Goal: Task Accomplishment & Management: Manage account settings

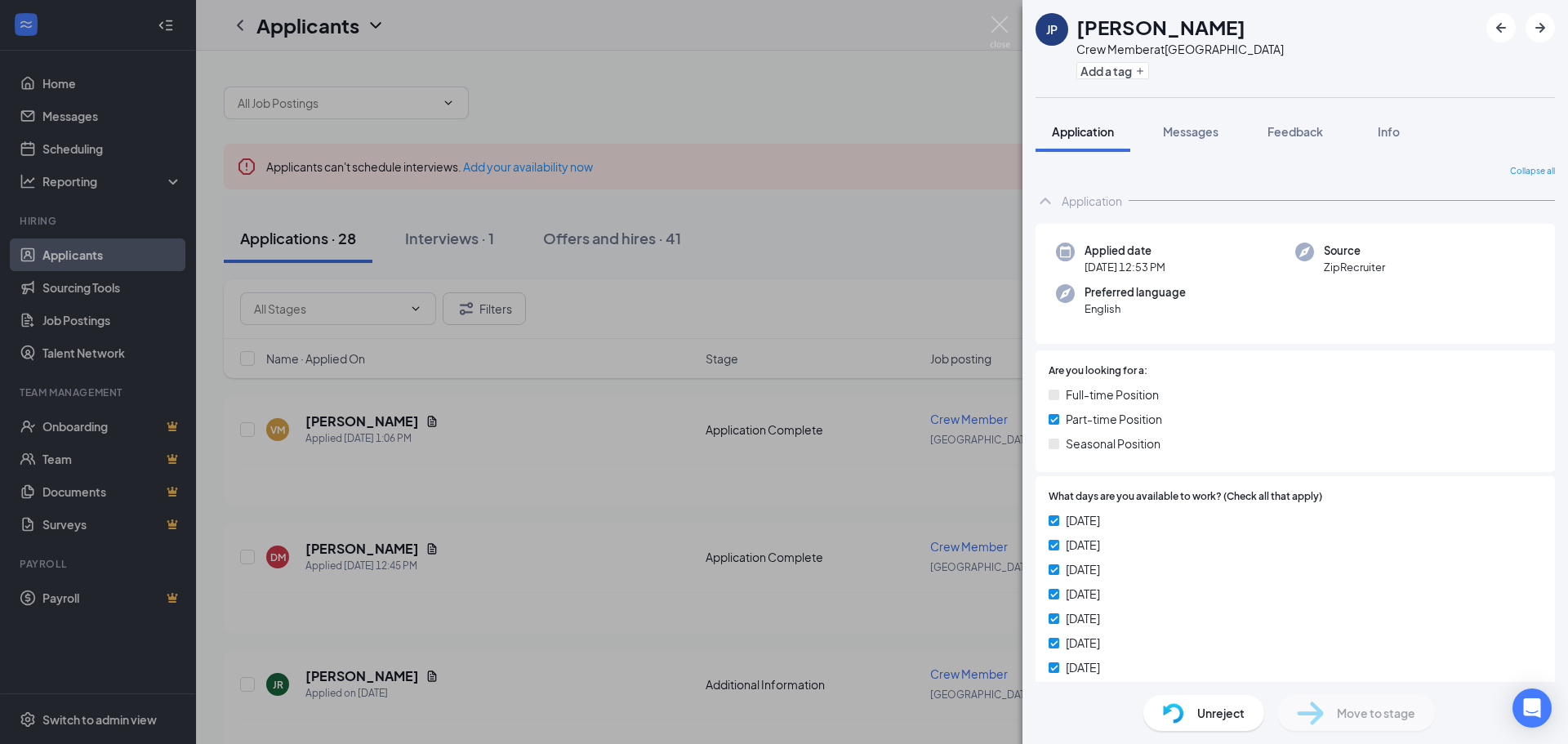
click at [603, 403] on div "JP Jossuan Pagan Crew Member at Florence Add a tag Application Messages Feedbac…" at bounding box center [784, 372] width 1568 height 744
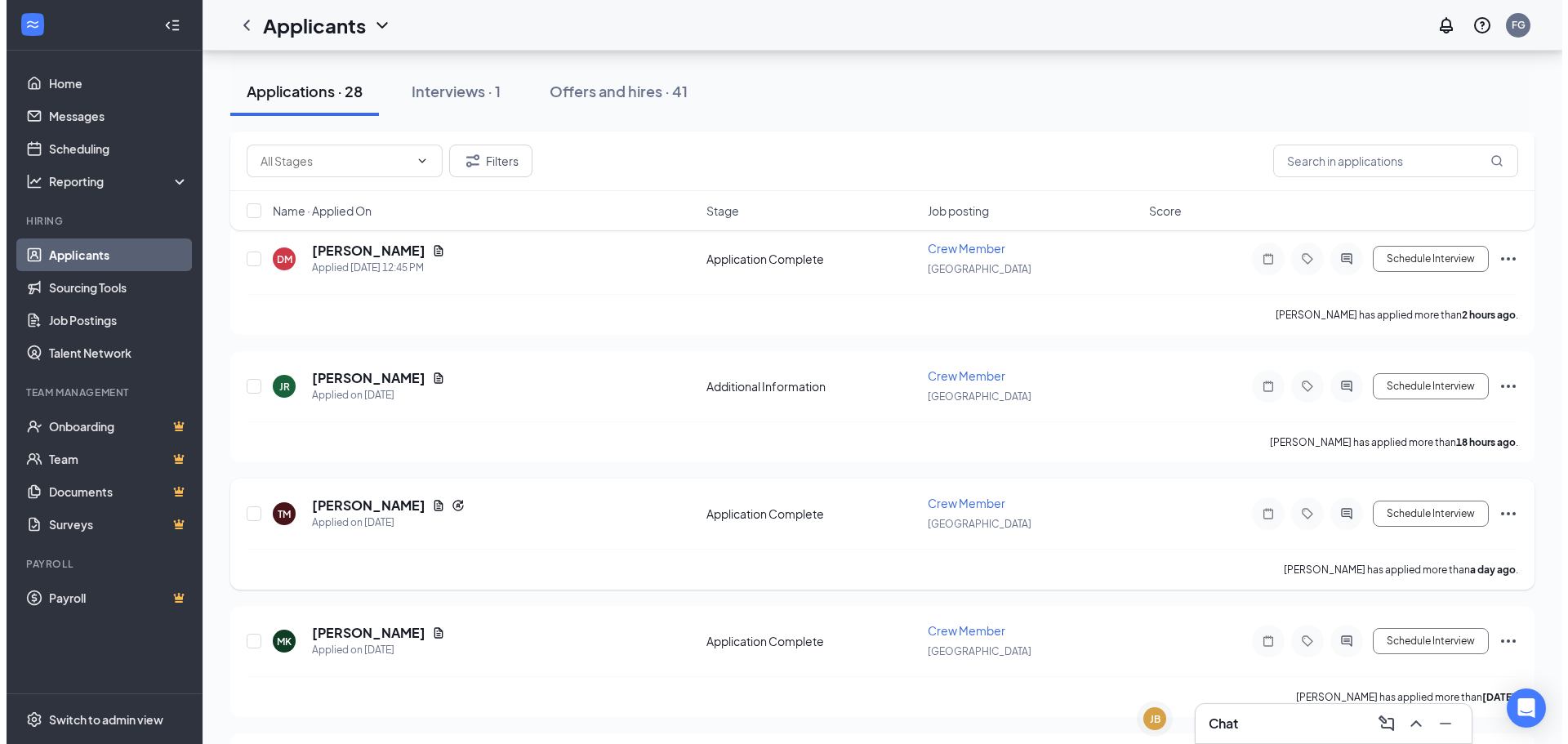
scroll to position [326, 0]
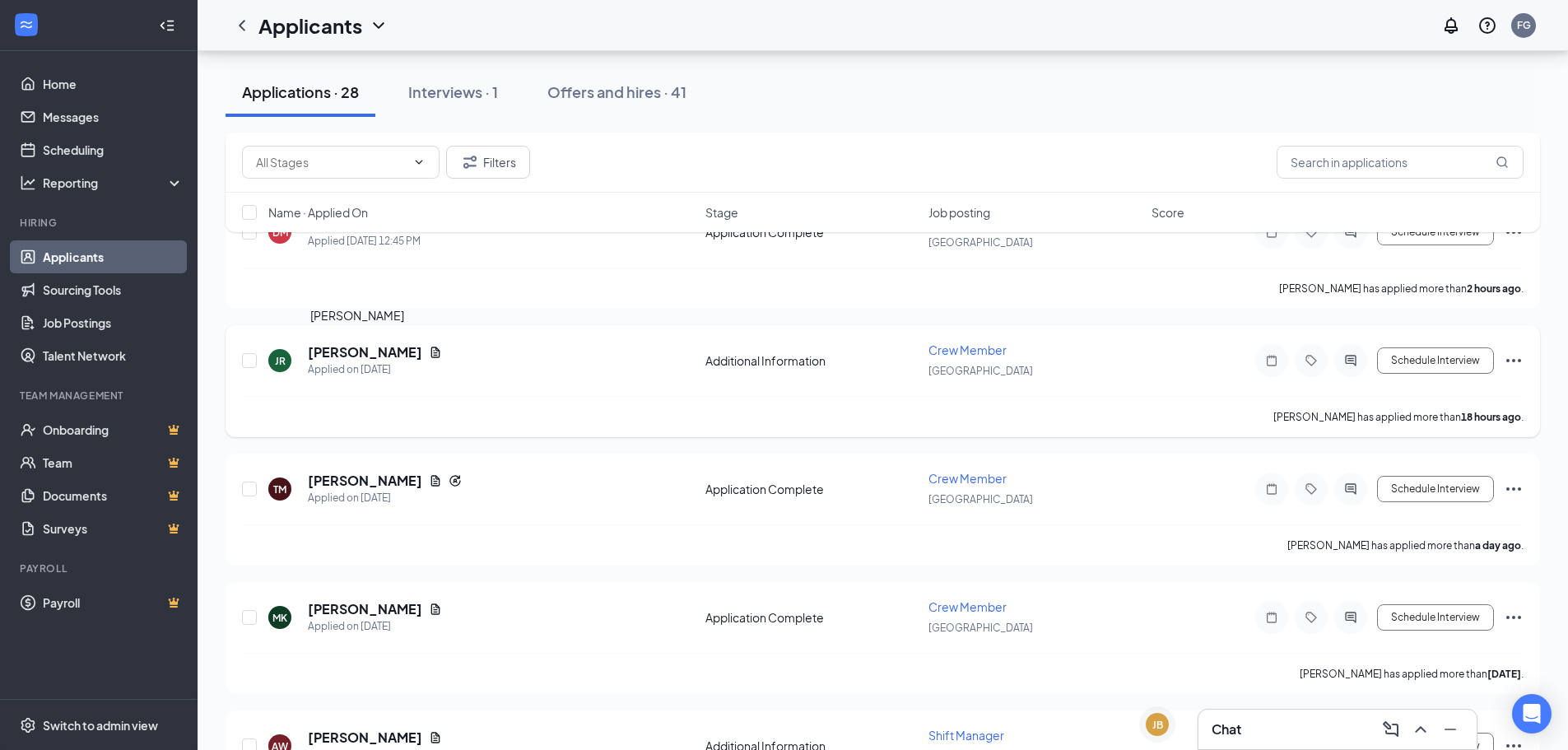
click at [359, 348] on h5 "[PERSON_NAME]" at bounding box center [365, 351] width 114 height 18
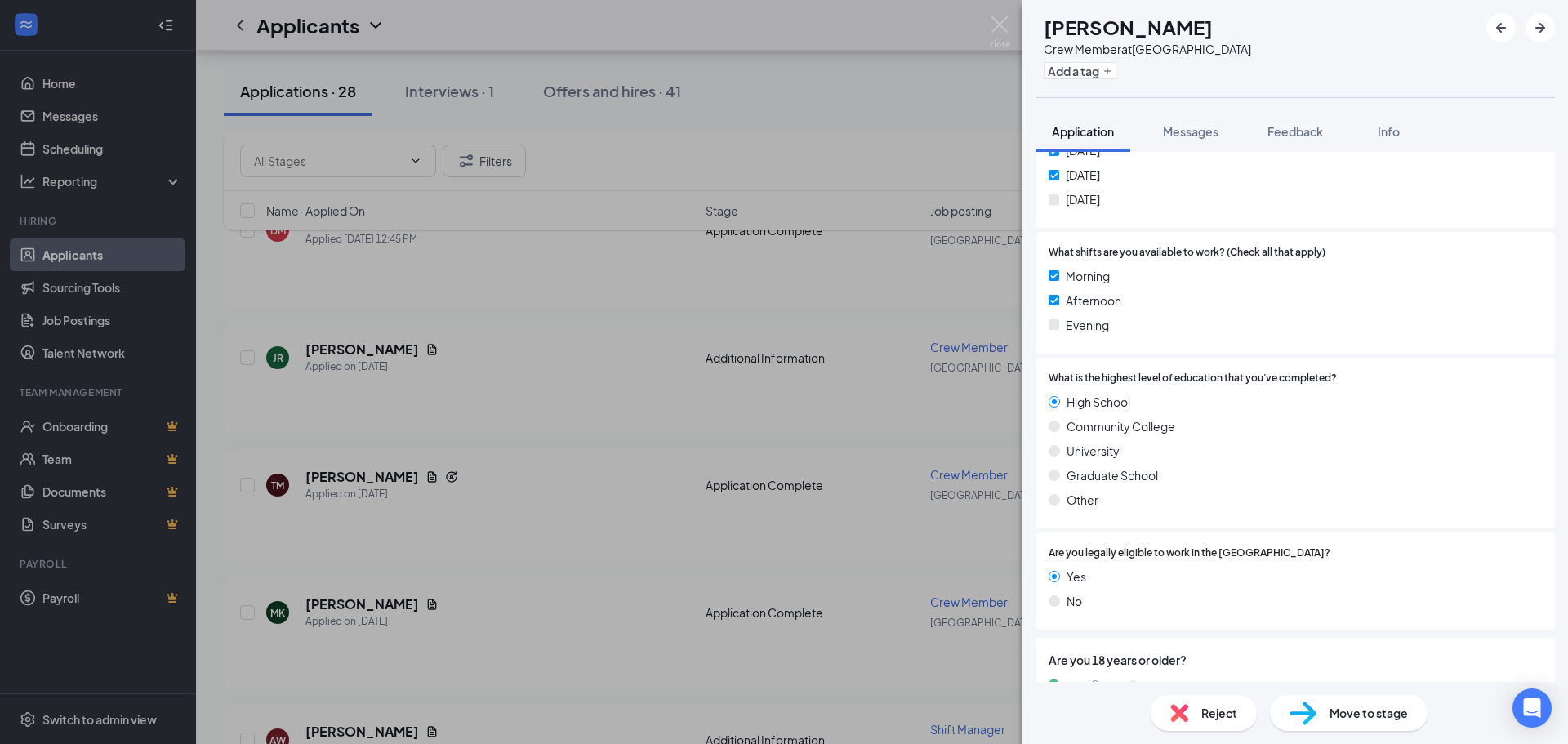
scroll to position [490, 0]
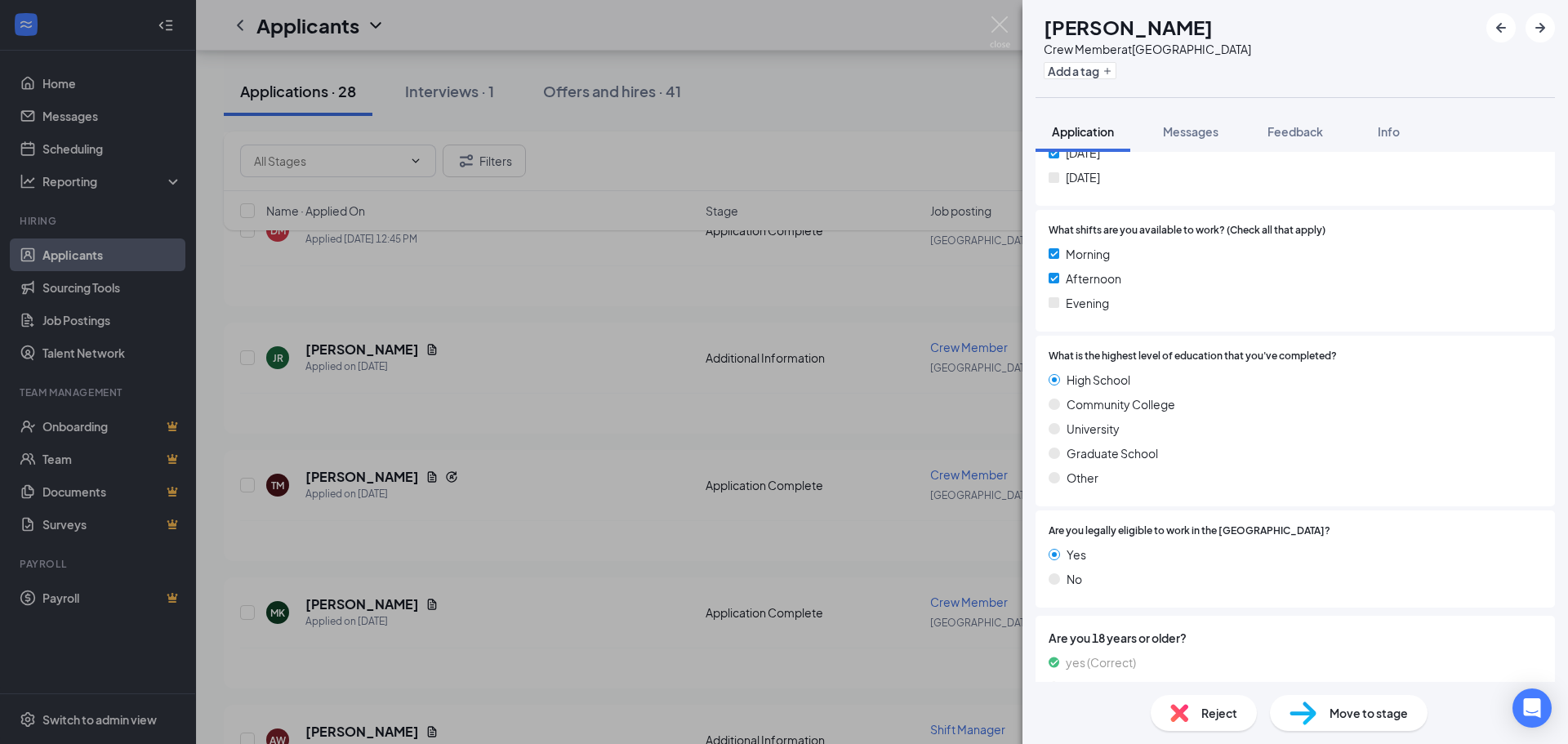
click at [938, 424] on div "JR Jenna Ring Crew Member at Florence Add a tag Application Messages Feedback I…" at bounding box center [784, 372] width 1568 height 744
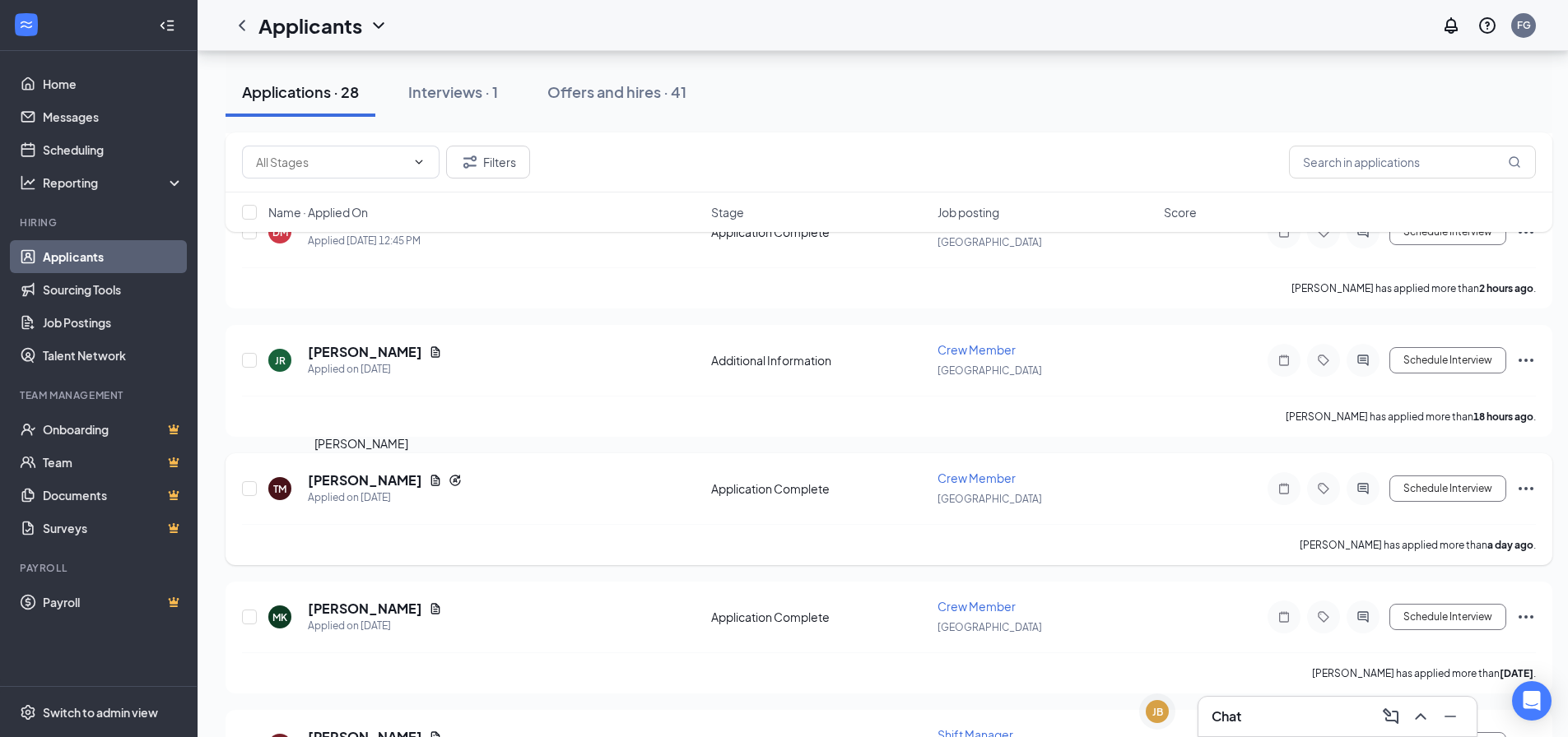
click at [382, 483] on h5 "[PERSON_NAME]" at bounding box center [365, 480] width 114 height 18
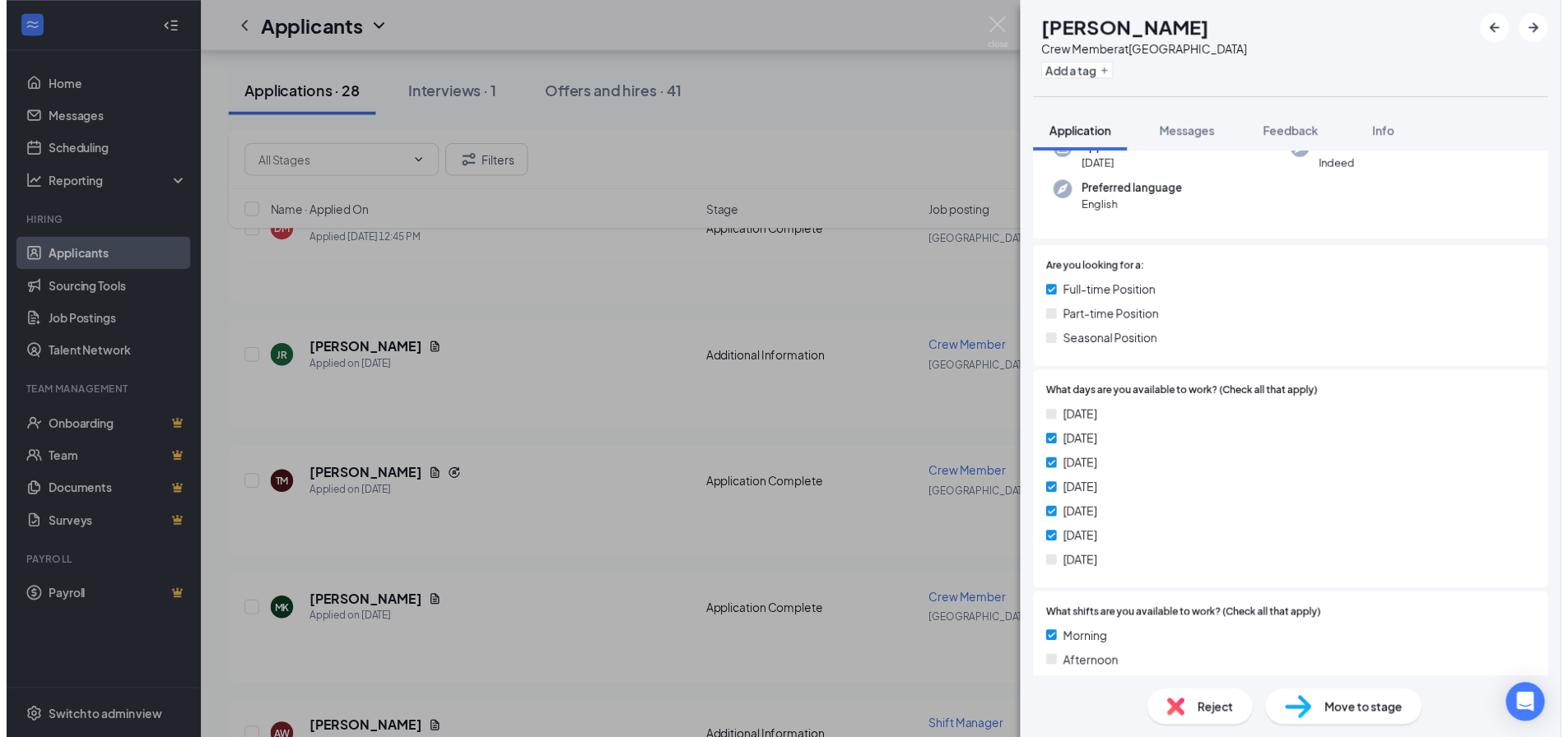
scroll to position [165, 0]
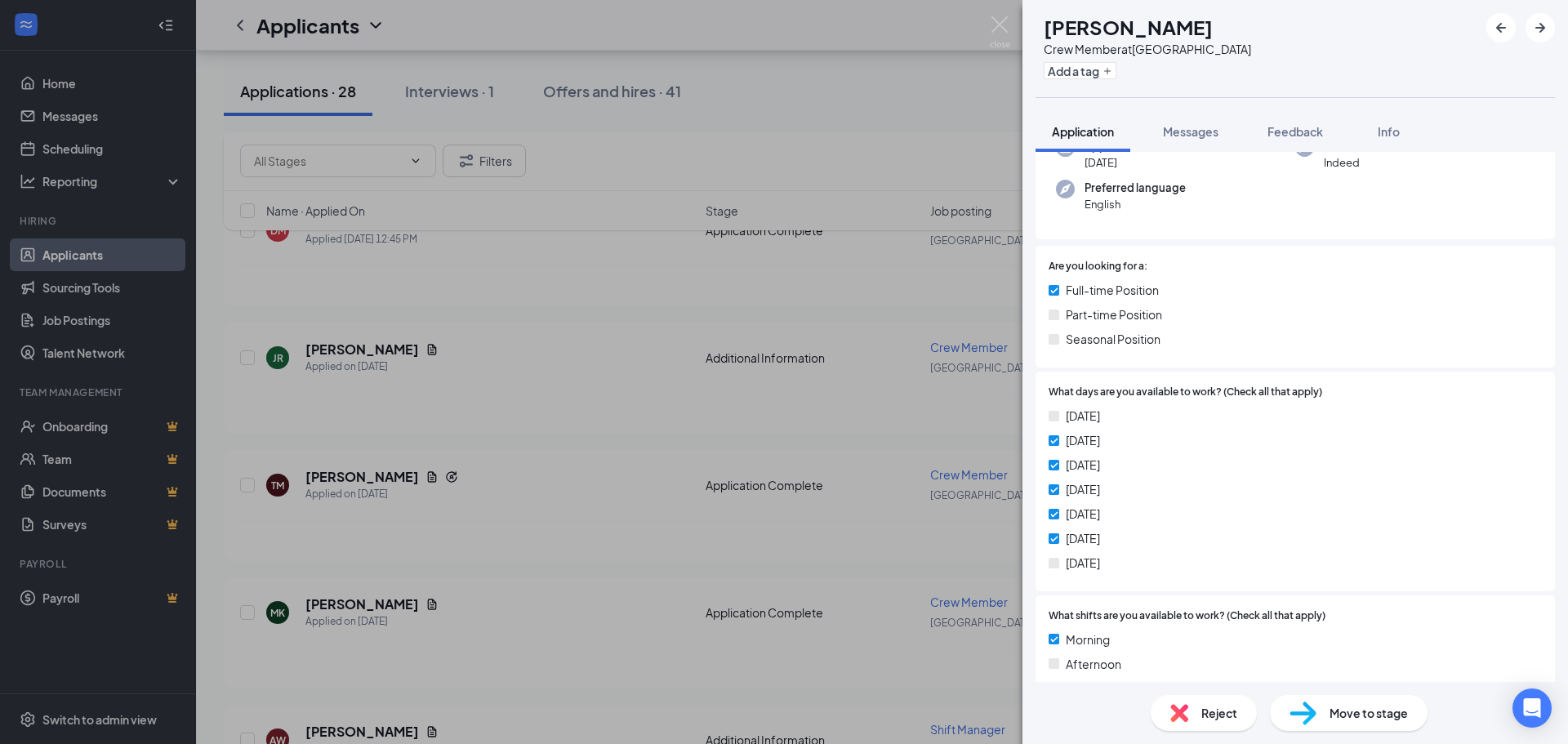
click at [731, 504] on div "TM Tarciana Milller Crew Member at Florence Add a tag Application Messages Feed…" at bounding box center [784, 372] width 1568 height 744
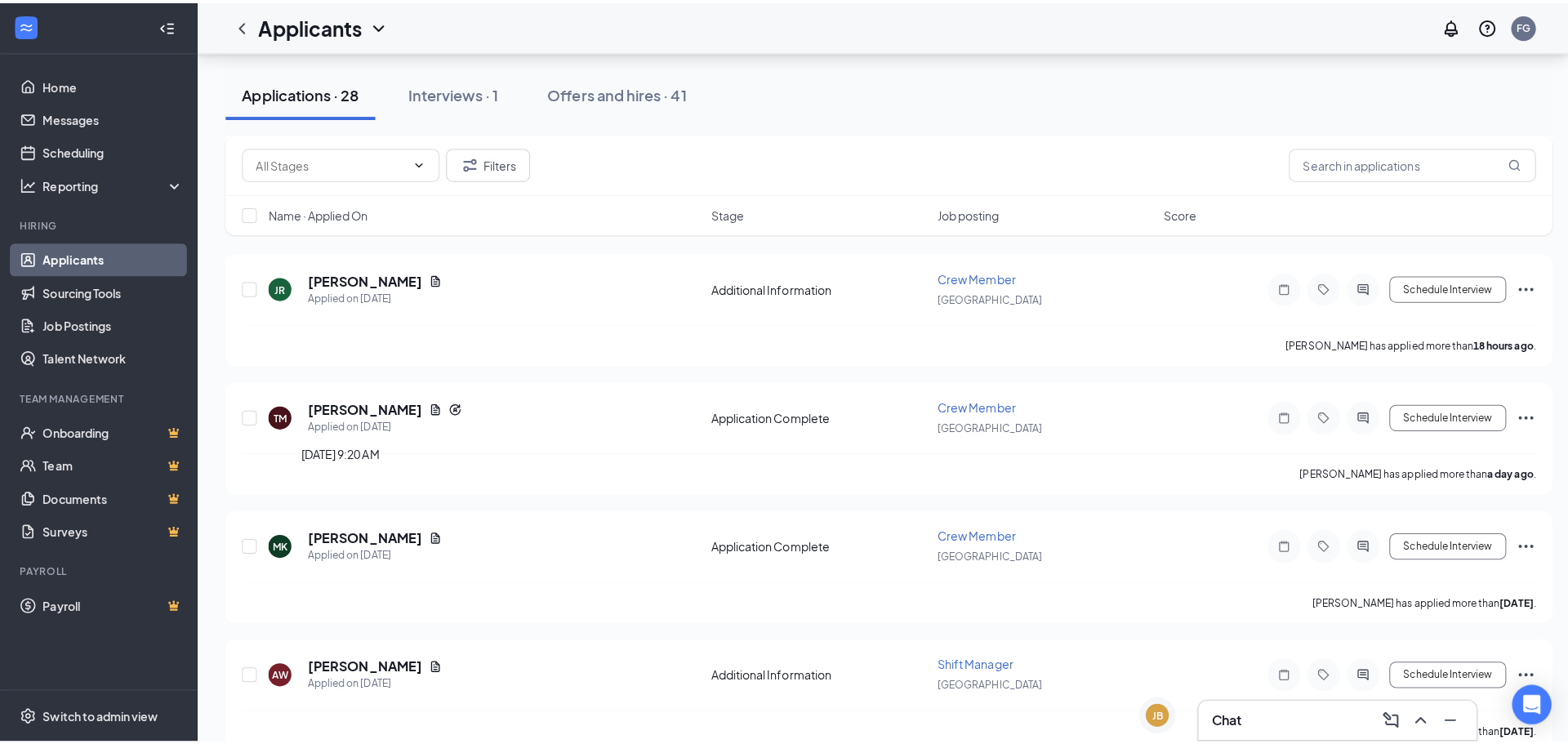
scroll to position [571, 0]
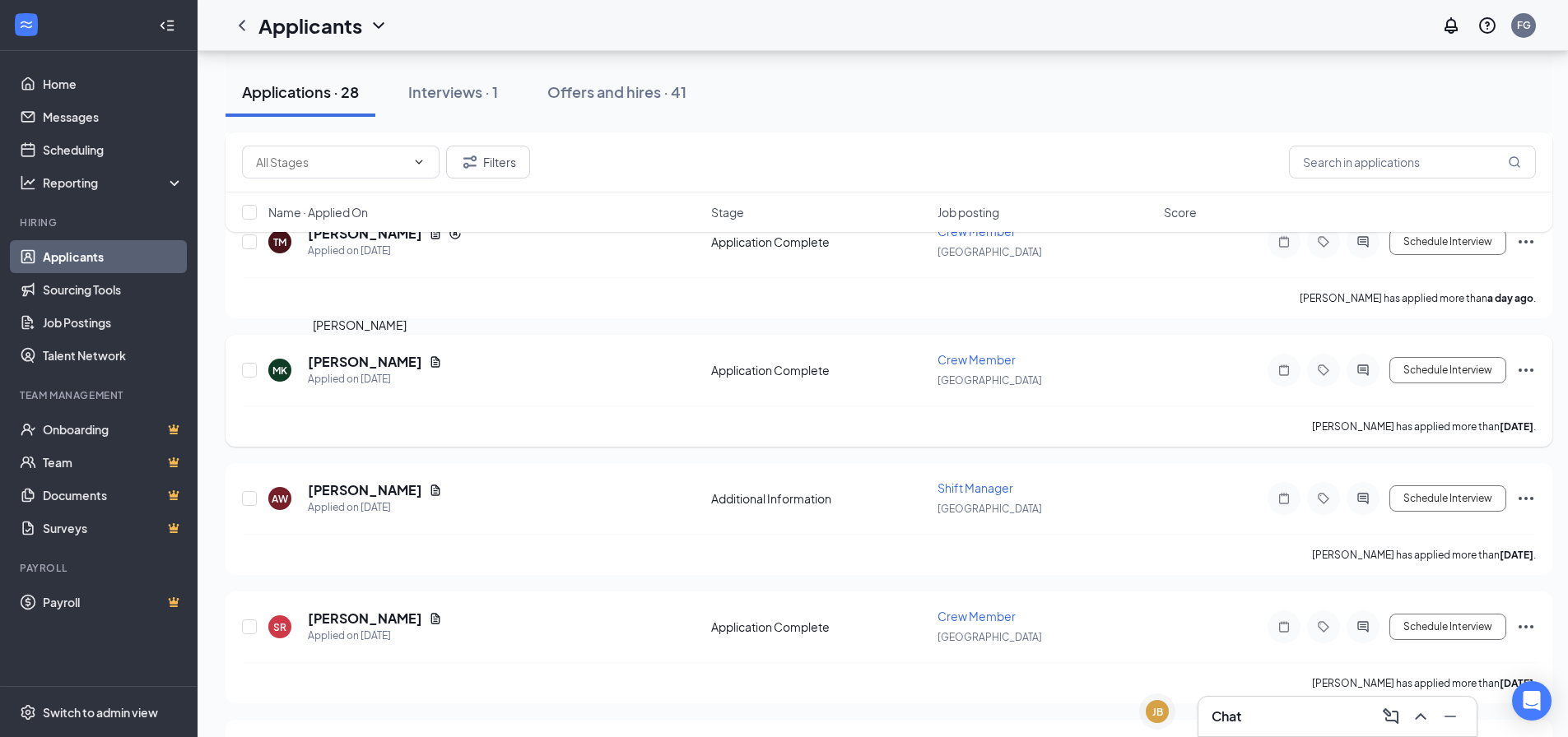
click at [380, 364] on h5 "[PERSON_NAME]" at bounding box center [365, 362] width 114 height 18
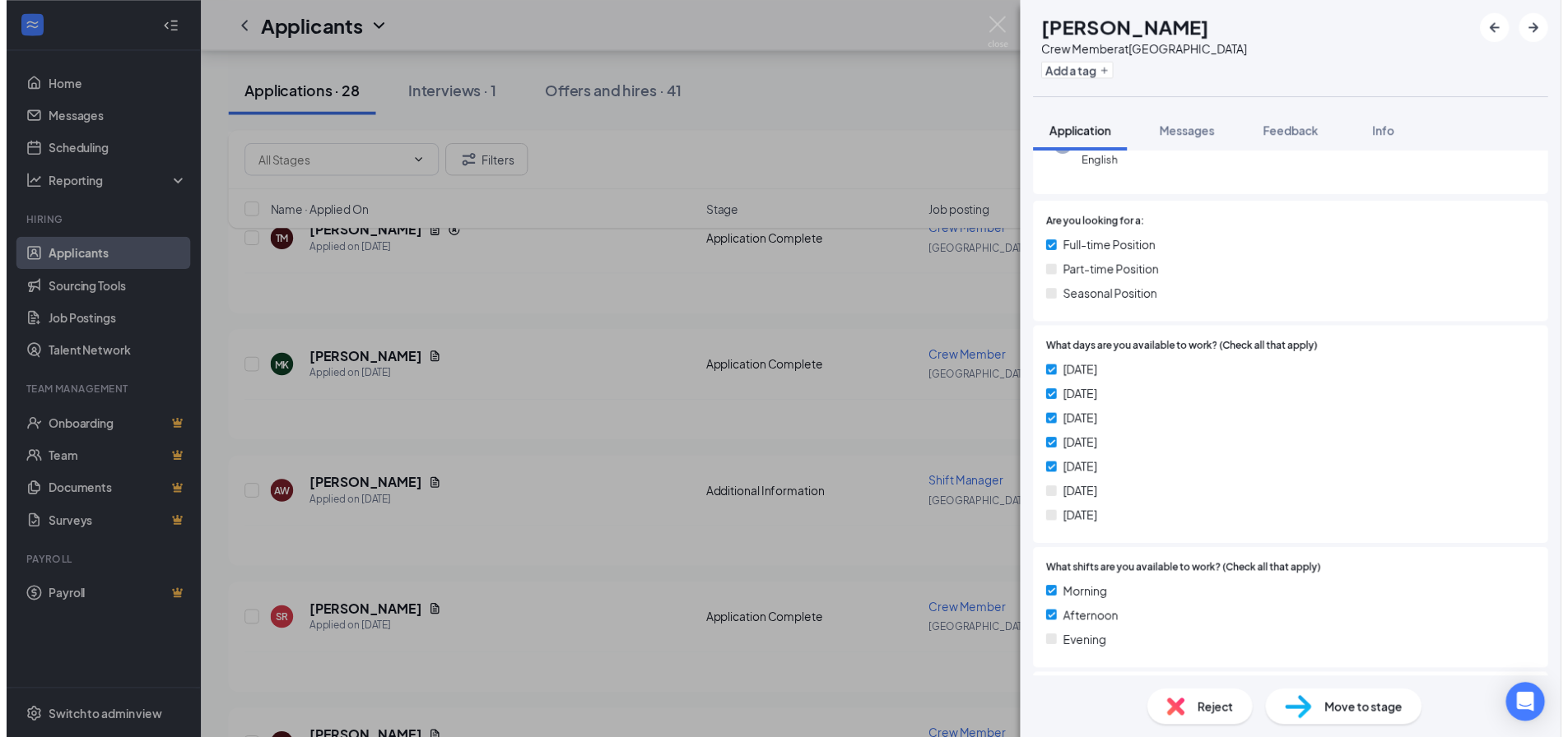
scroll to position [165, 0]
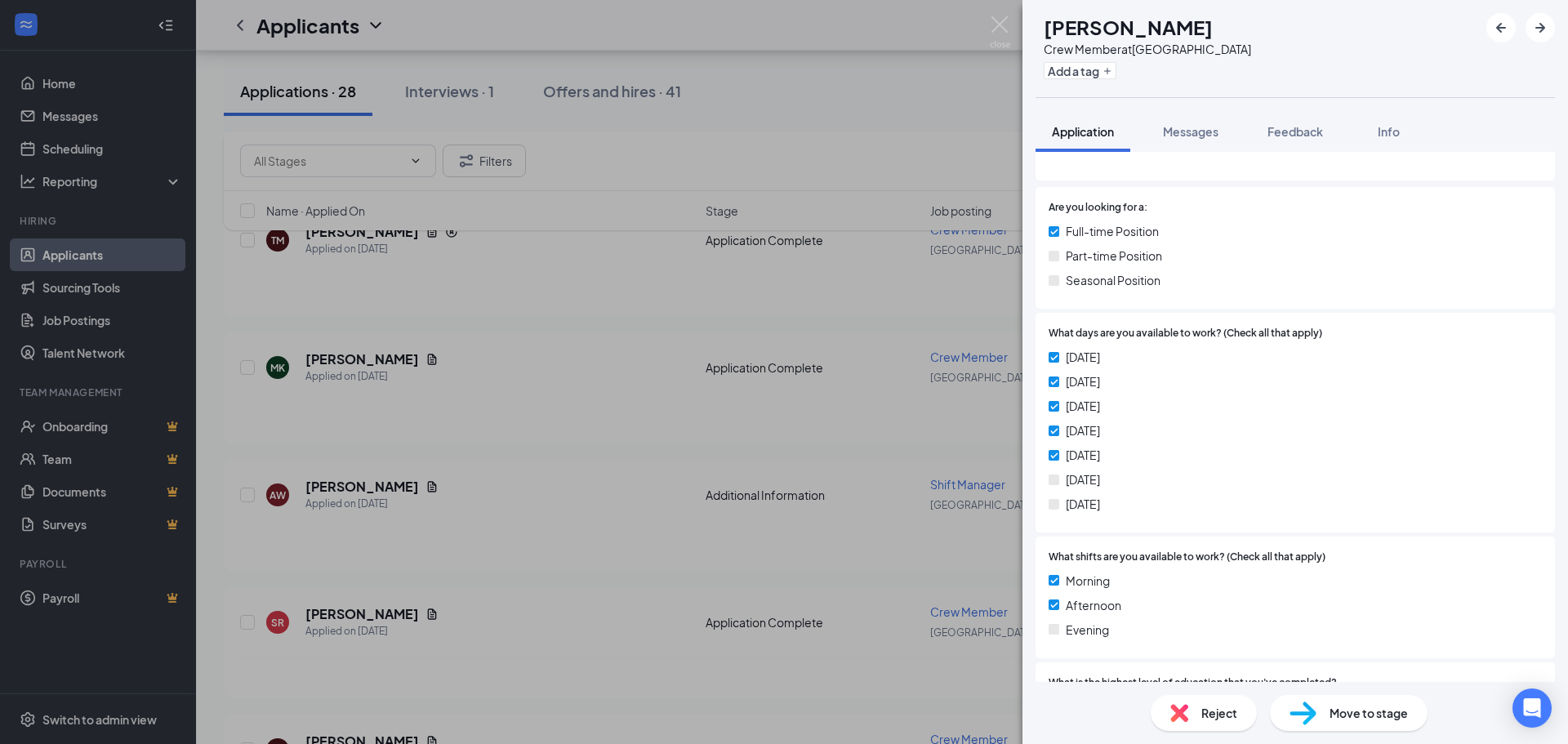
click at [688, 356] on div "MK Megan Krebs Crew Member at Florence Add a tag Application Messages Feedback …" at bounding box center [784, 372] width 1568 height 744
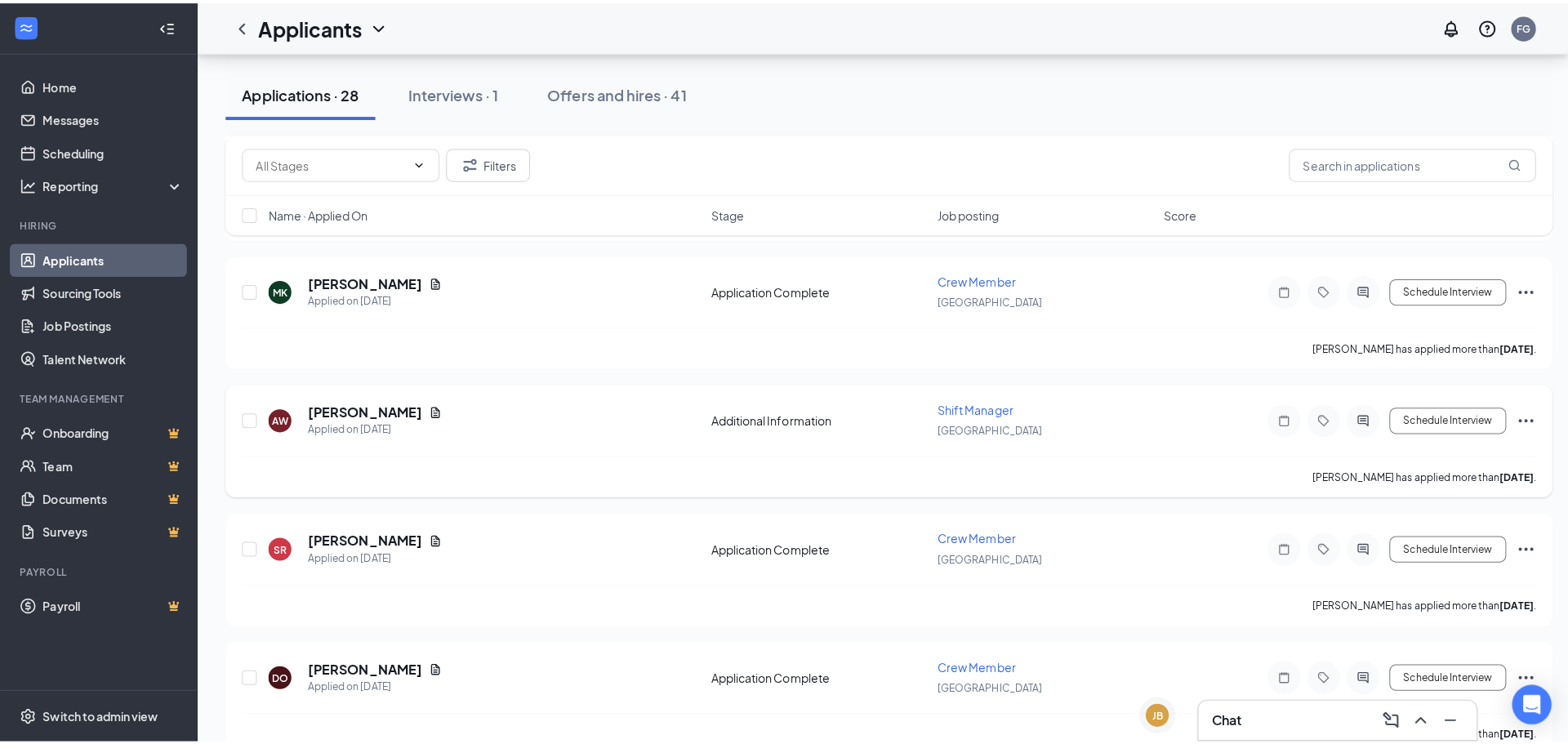
scroll to position [653, 0]
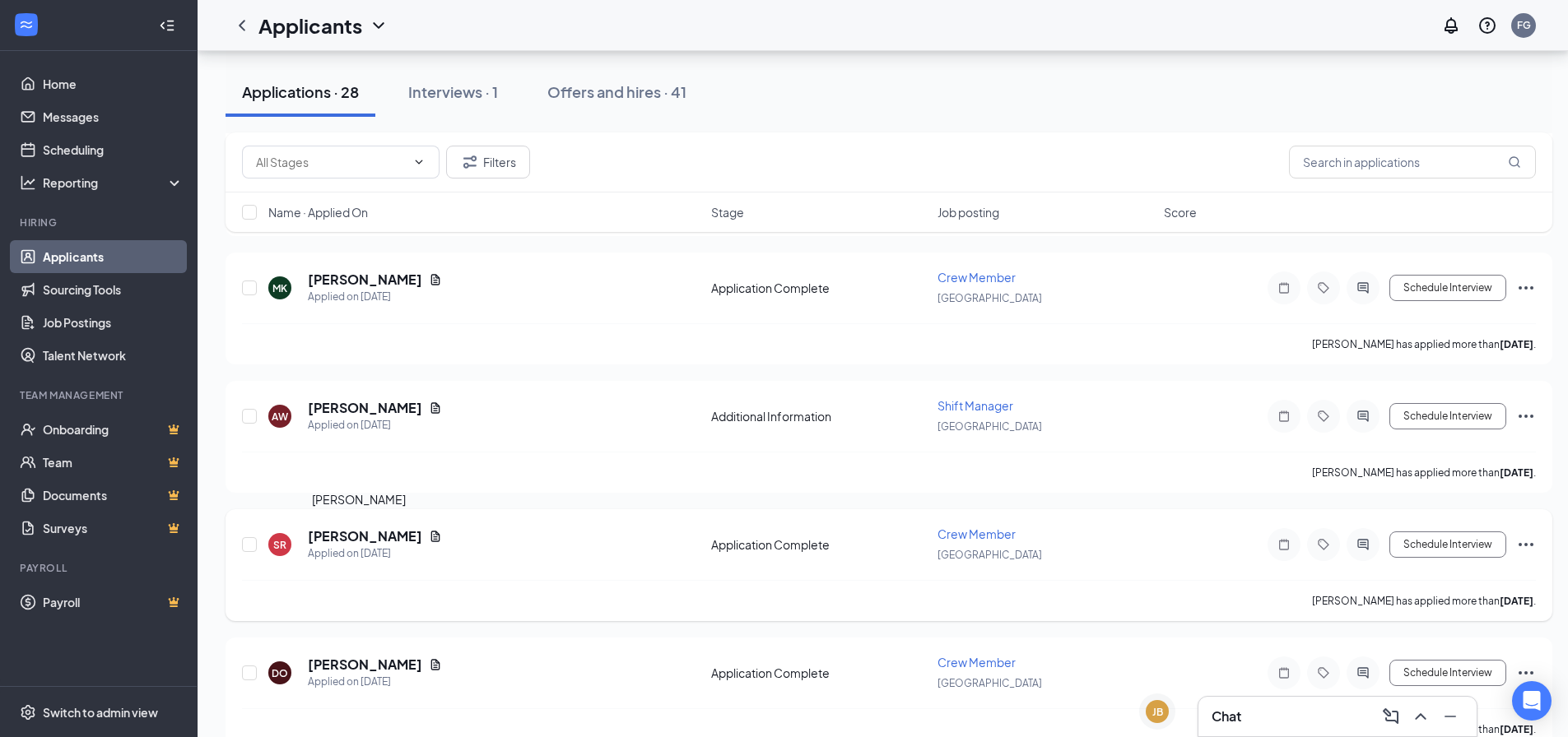
click at [347, 531] on h5 "[PERSON_NAME]" at bounding box center [365, 536] width 114 height 18
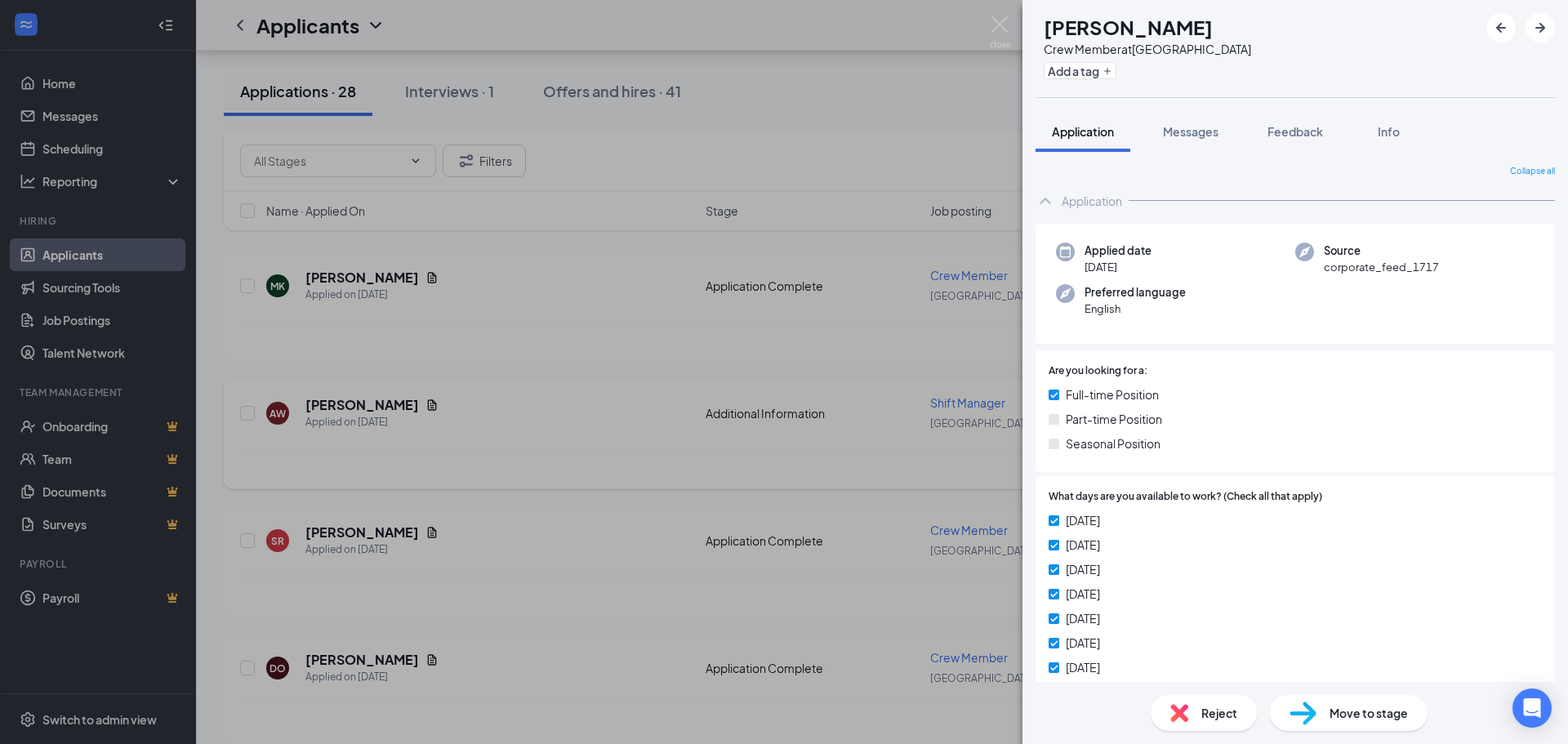
click at [665, 364] on div "SR Sherri Rawe Crew Member at Florence Add a tag Application Messages Feedback …" at bounding box center [784, 372] width 1568 height 744
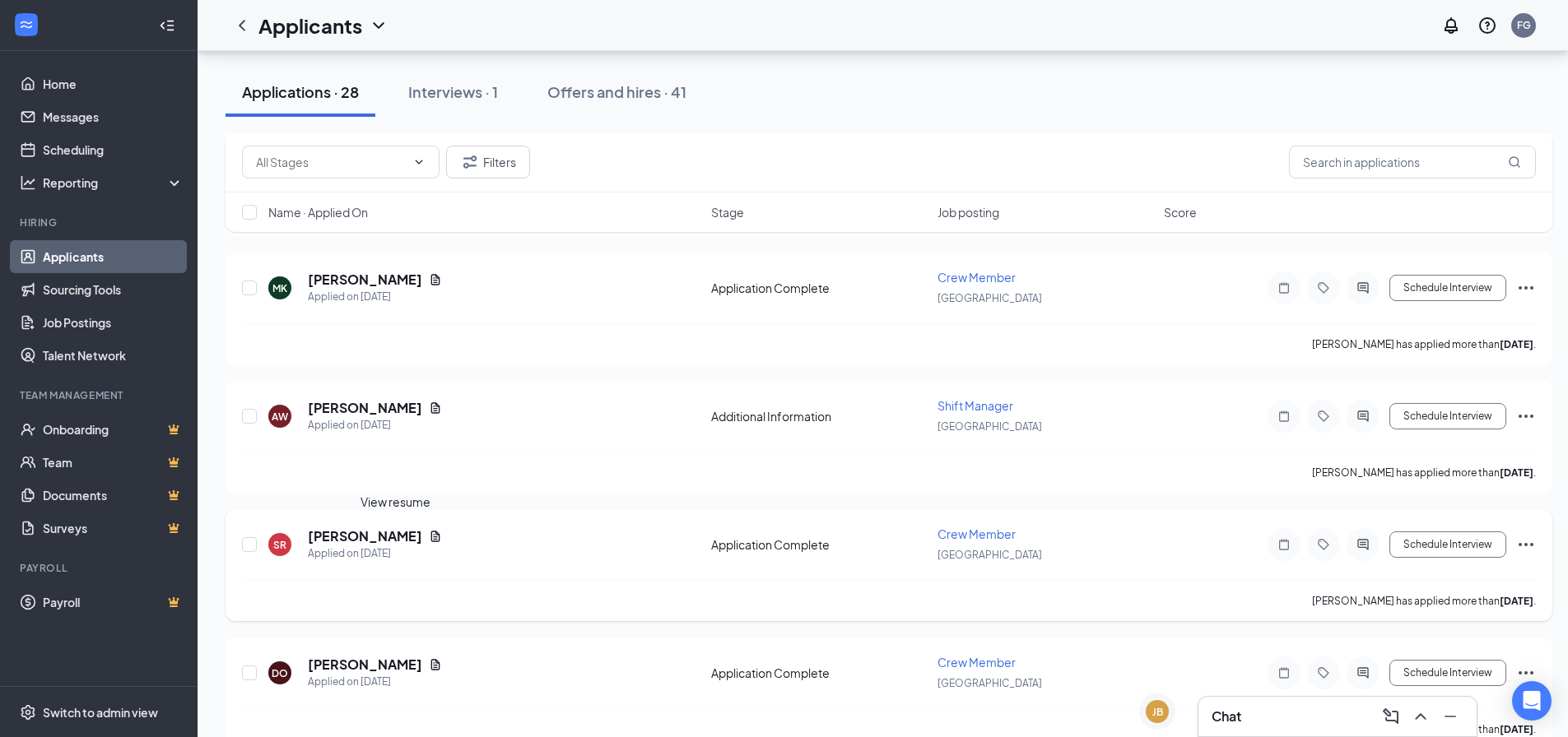
click at [432, 535] on icon "Document" at bounding box center [436, 535] width 9 height 10
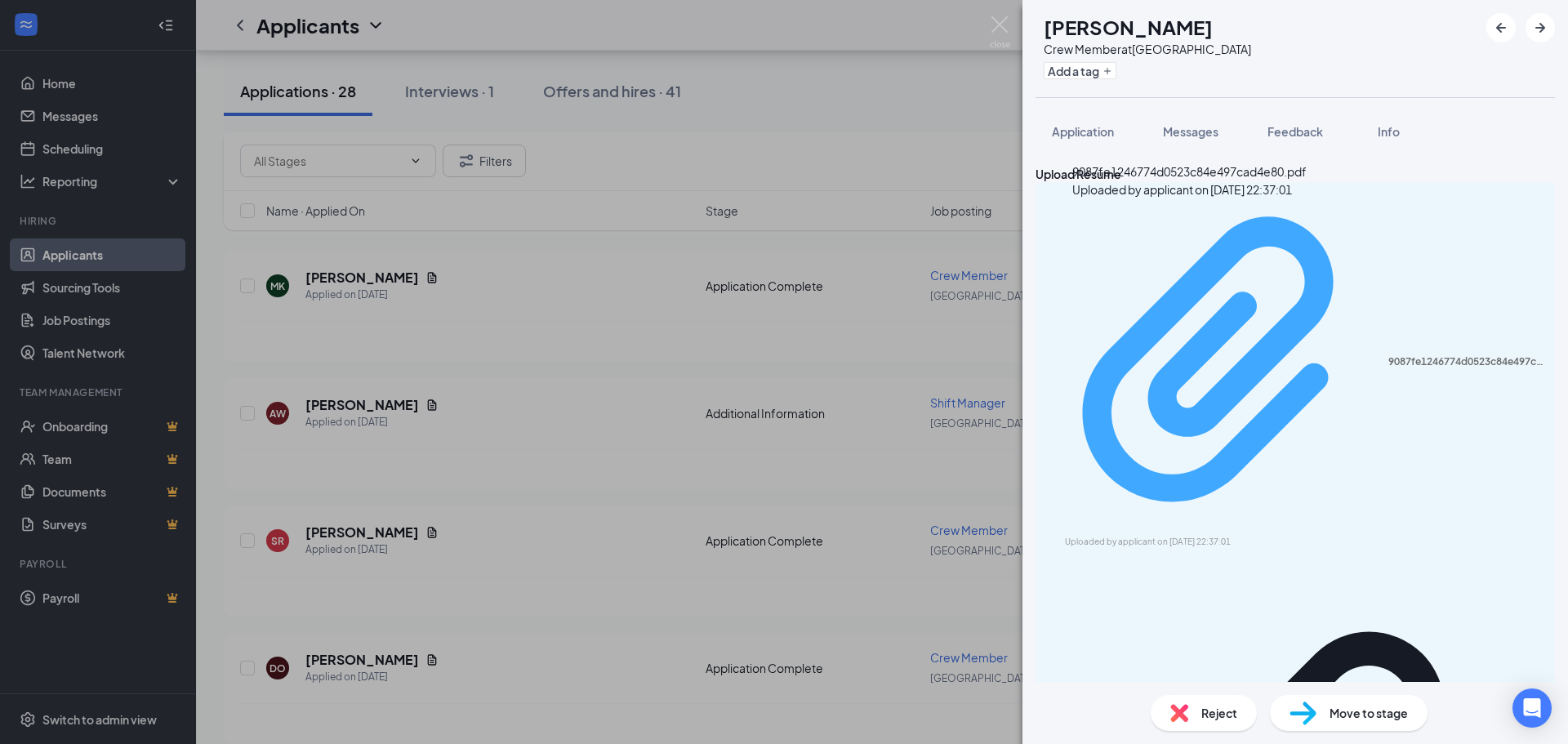
click at [1160, 536] on div "Uploaded by applicant on Sep 10, 2025 at 22:37:01" at bounding box center [1187, 542] width 245 height 13
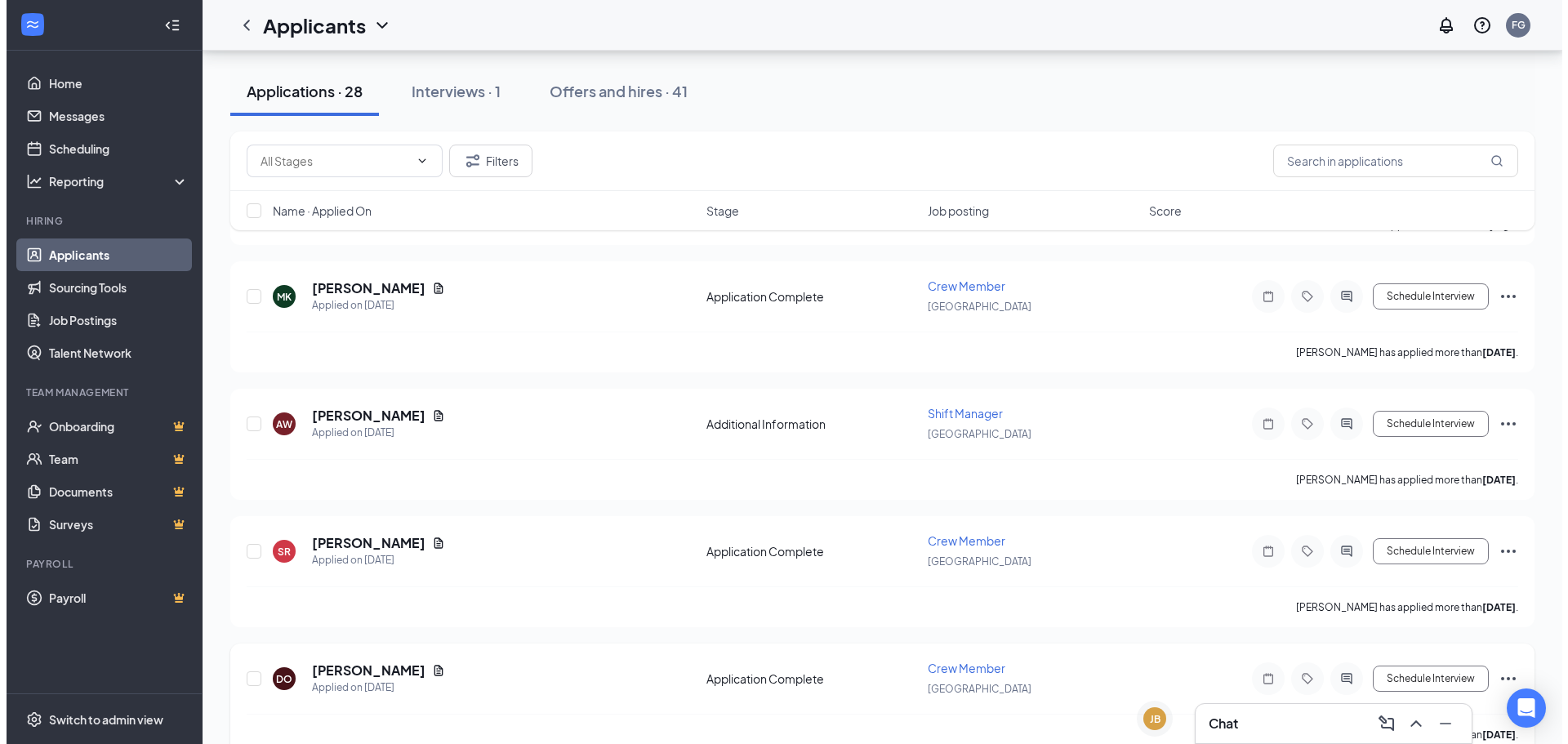
scroll to position [816, 0]
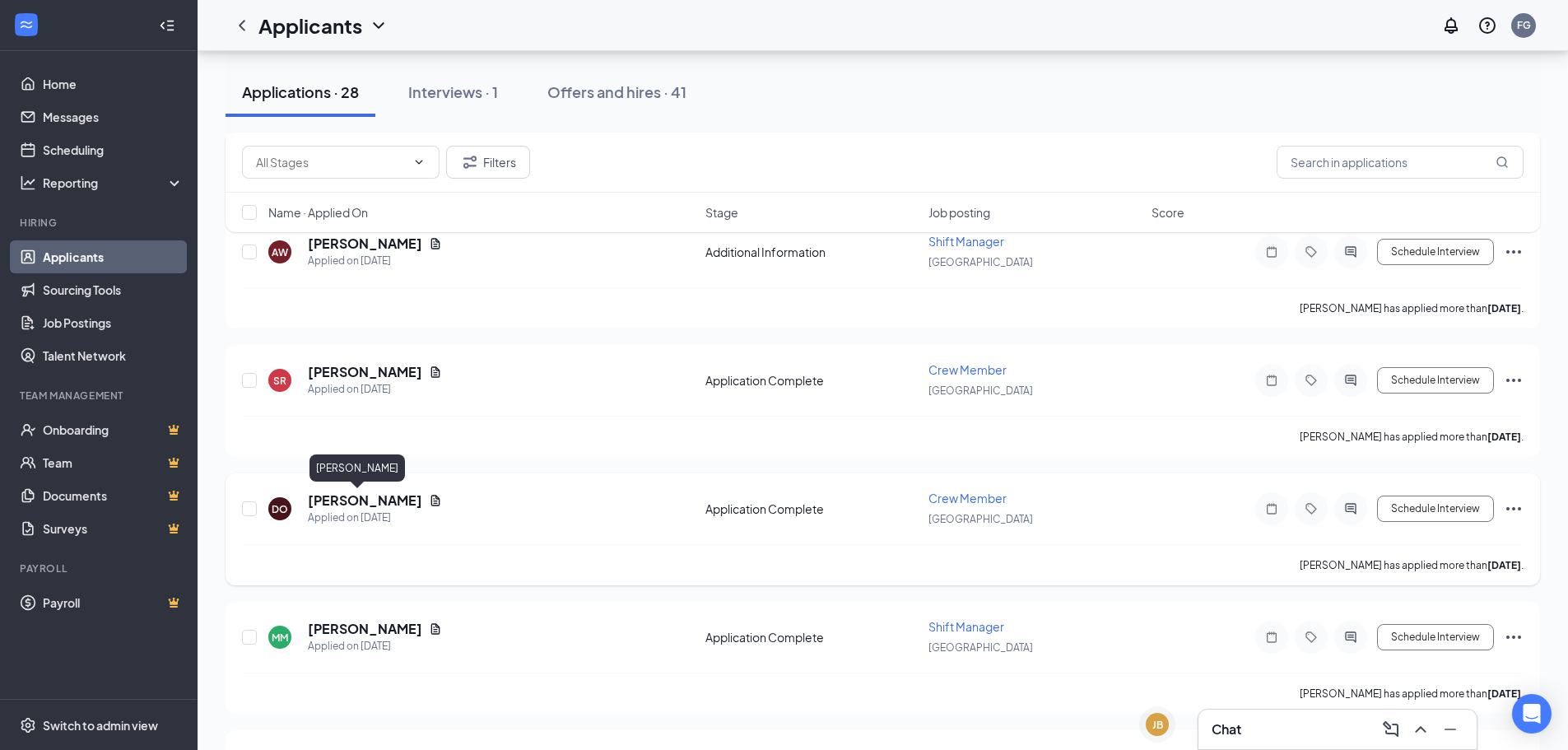
click at [326, 501] on h5 "[PERSON_NAME]" at bounding box center [365, 499] width 114 height 18
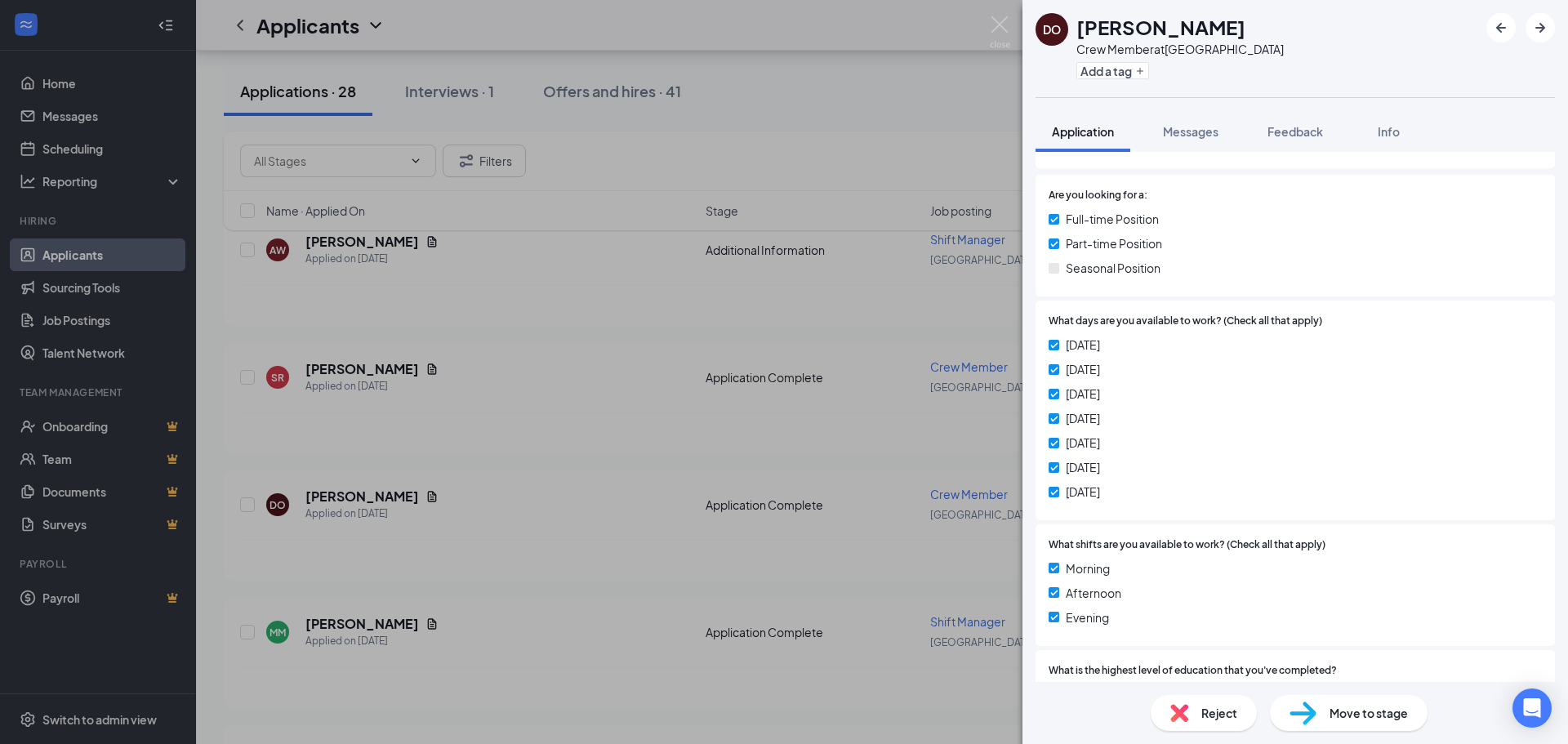
scroll to position [164, 0]
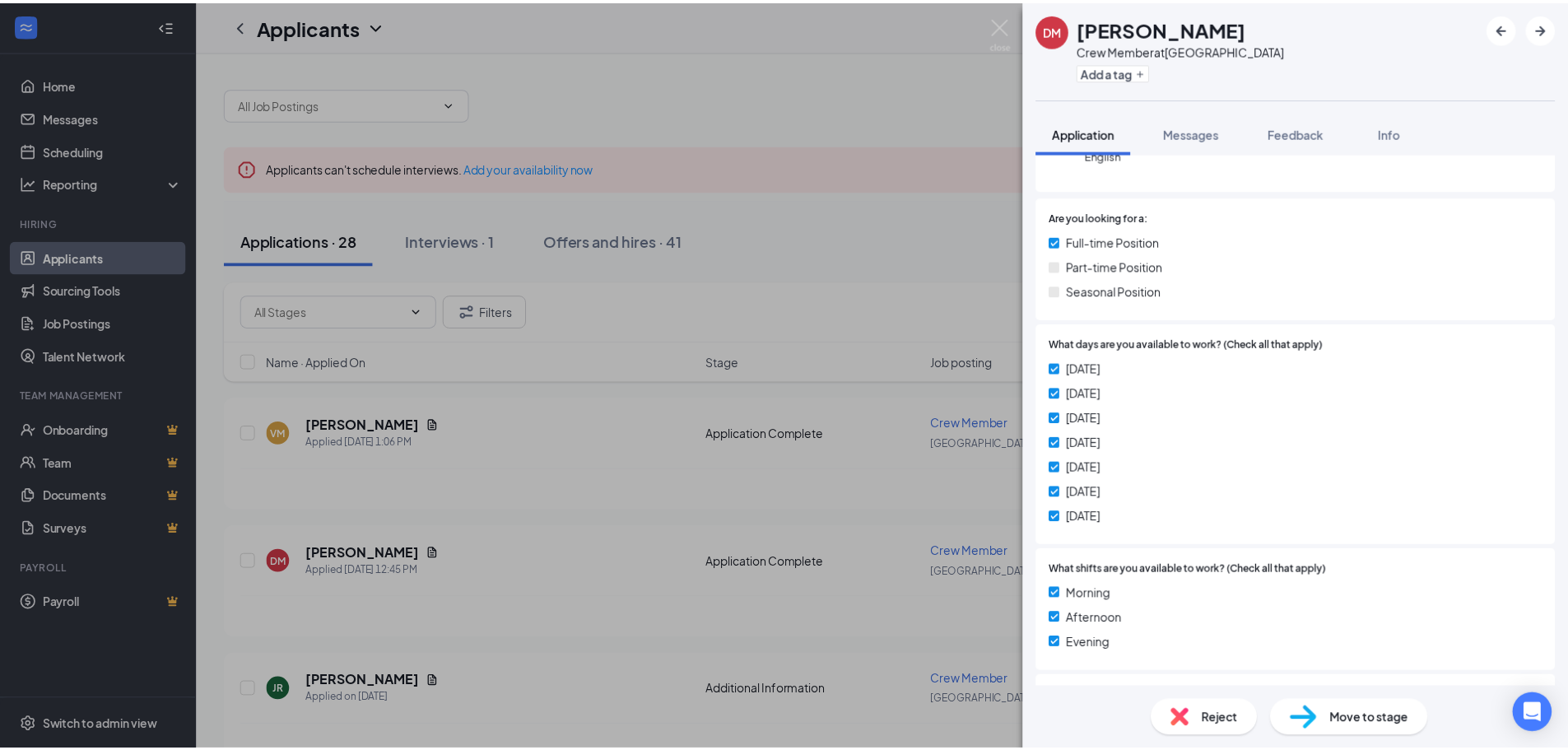
scroll to position [165, 0]
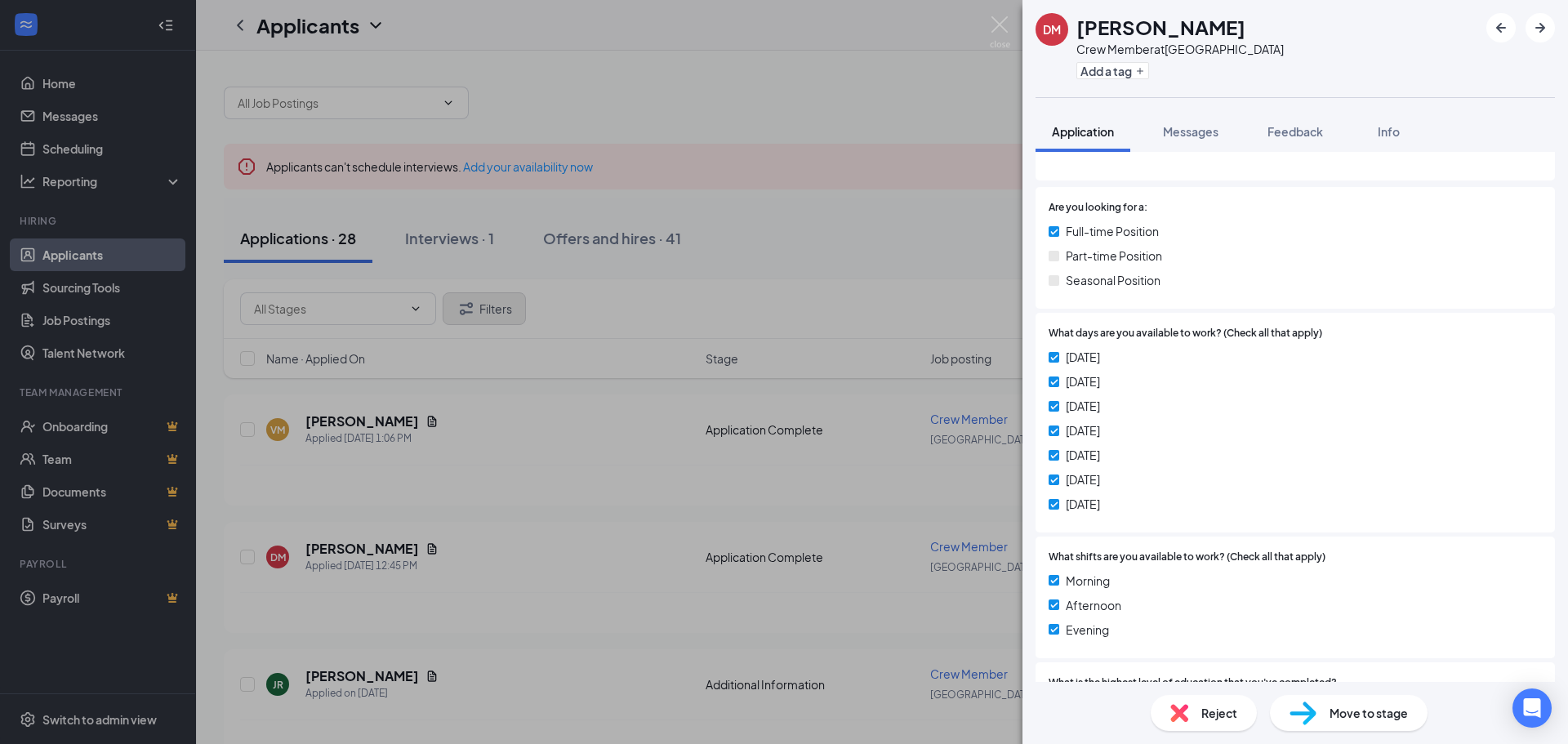
drag, startPoint x: 746, startPoint y: 287, endPoint x: 507, endPoint y: 320, distance: 241.3
click at [745, 287] on div "DM [PERSON_NAME] Crew Member at [GEOGRAPHIC_DATA] Add a tag Application Message…" at bounding box center [784, 372] width 1568 height 744
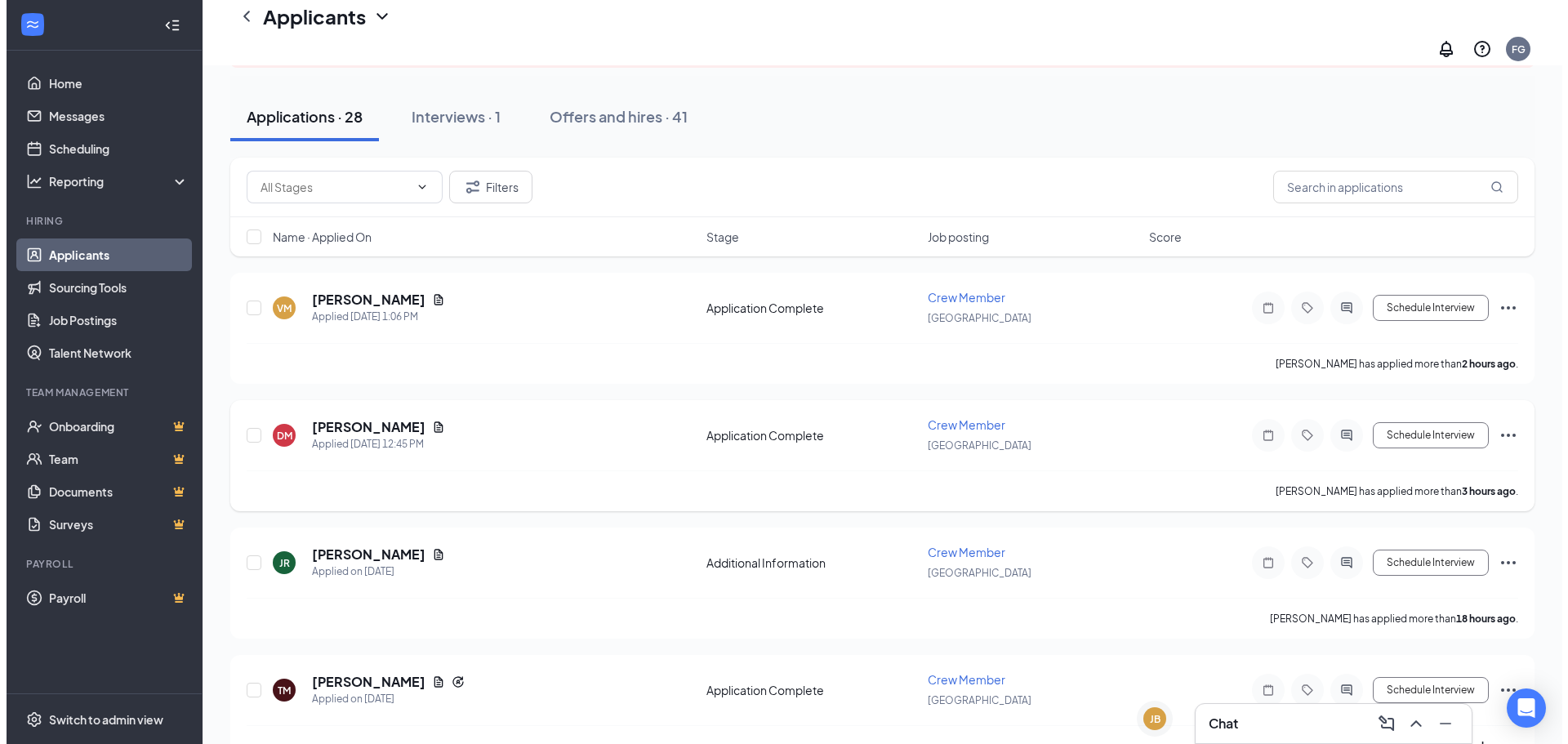
scroll to position [164, 0]
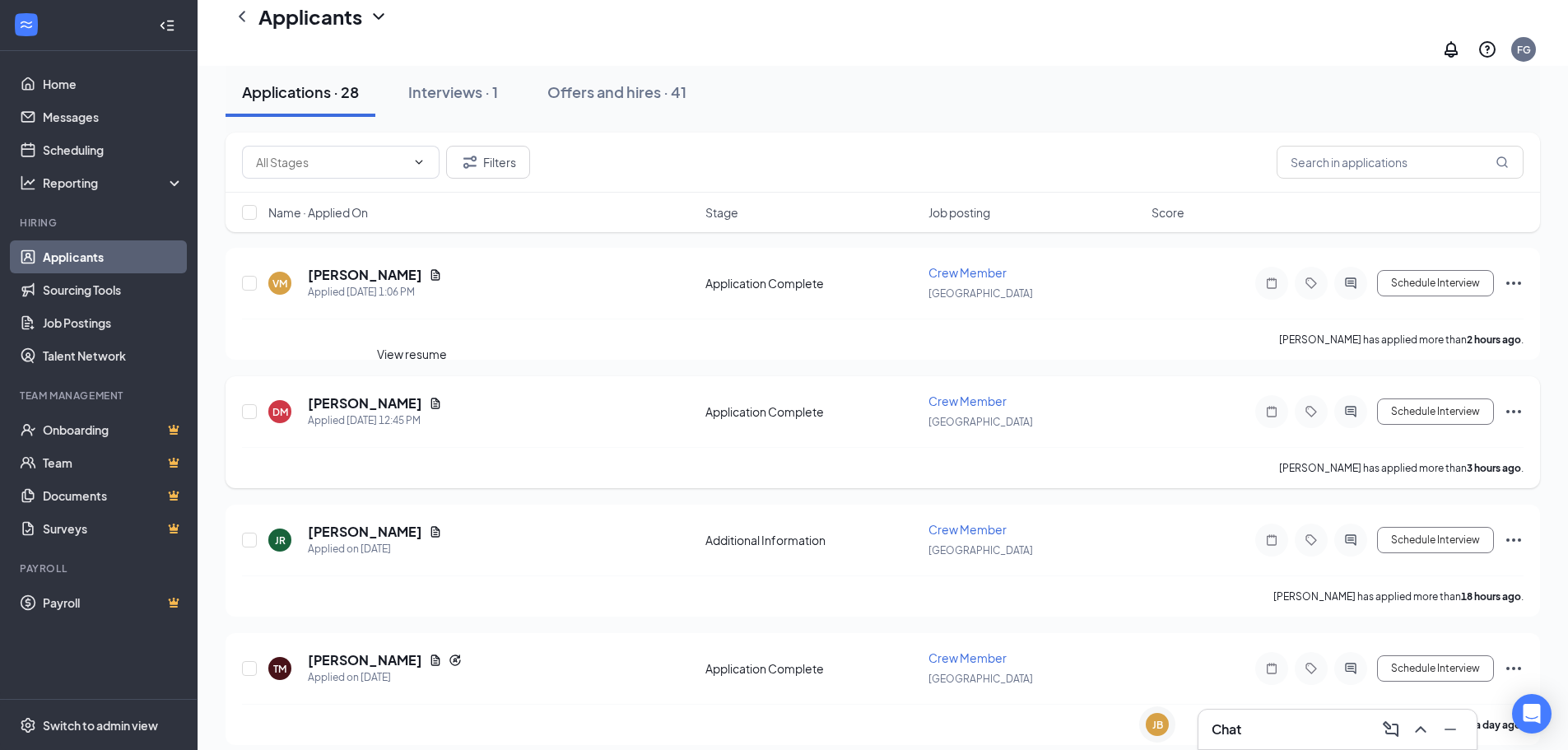
click at [432, 398] on icon "Document" at bounding box center [436, 402] width 9 height 10
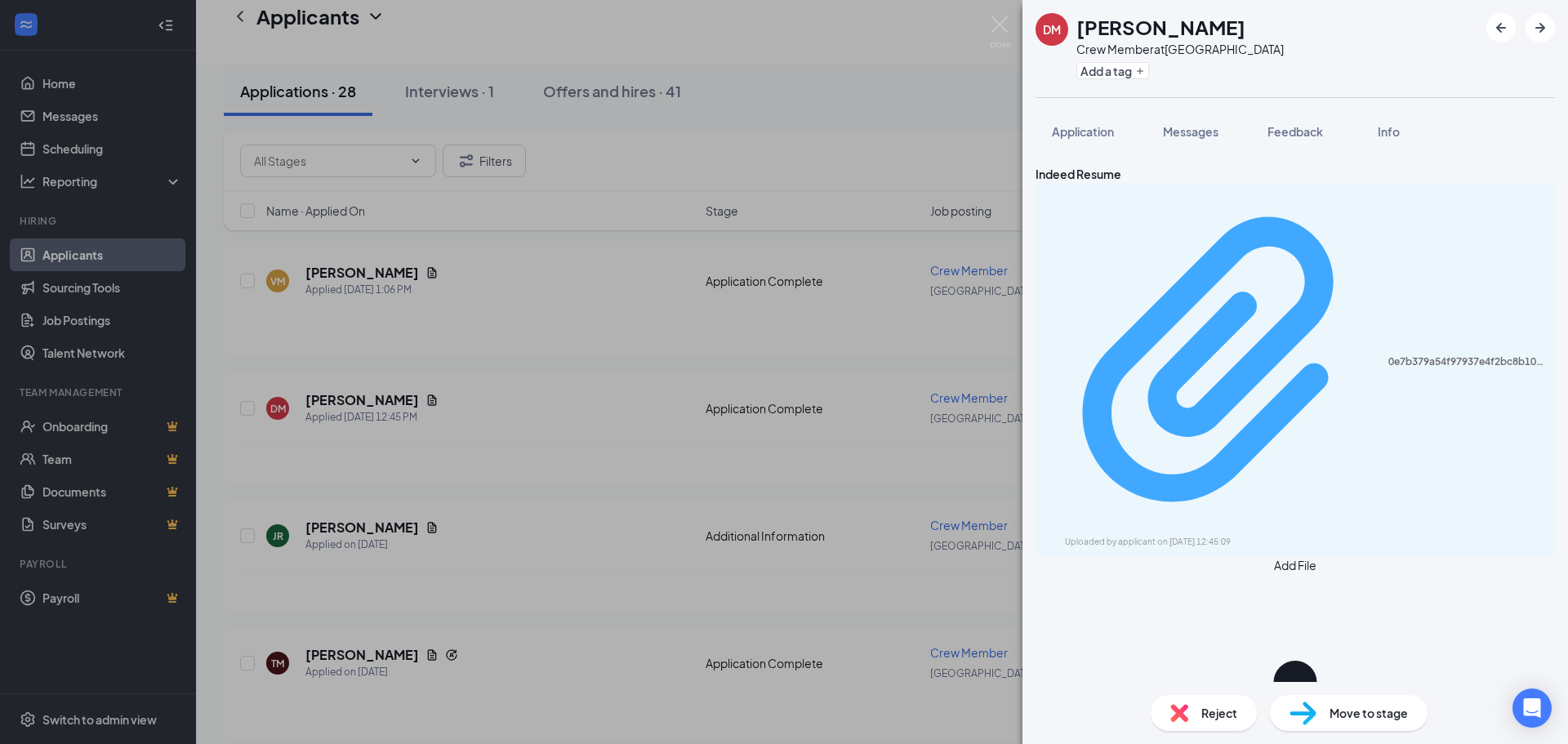
click at [1388, 355] on div "0e7b379a54f97937e4f2bc8b10c7b37e.pdf" at bounding box center [1467, 362] width 157 height 13
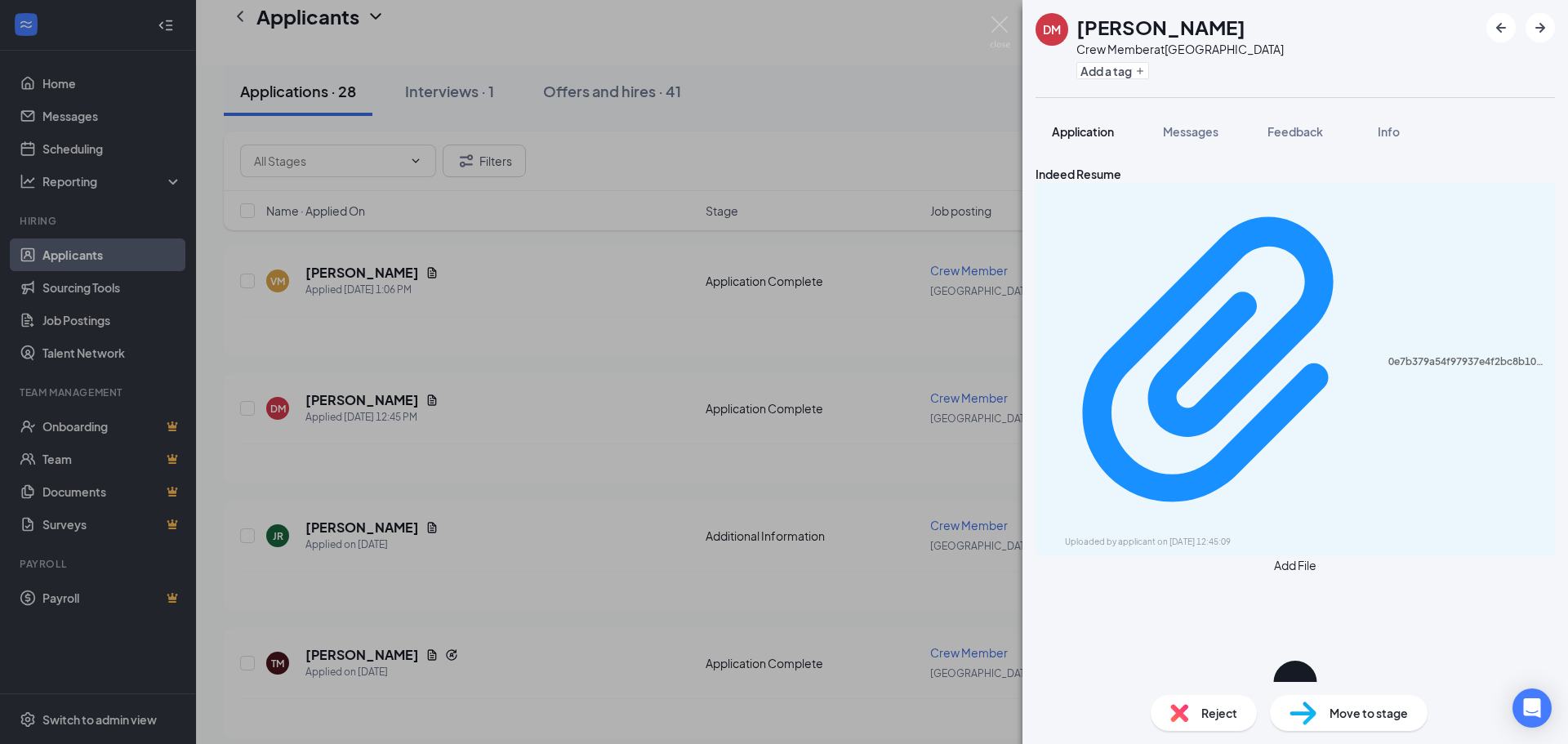
click at [1067, 138] on span "Application" at bounding box center [1083, 132] width 62 height 15
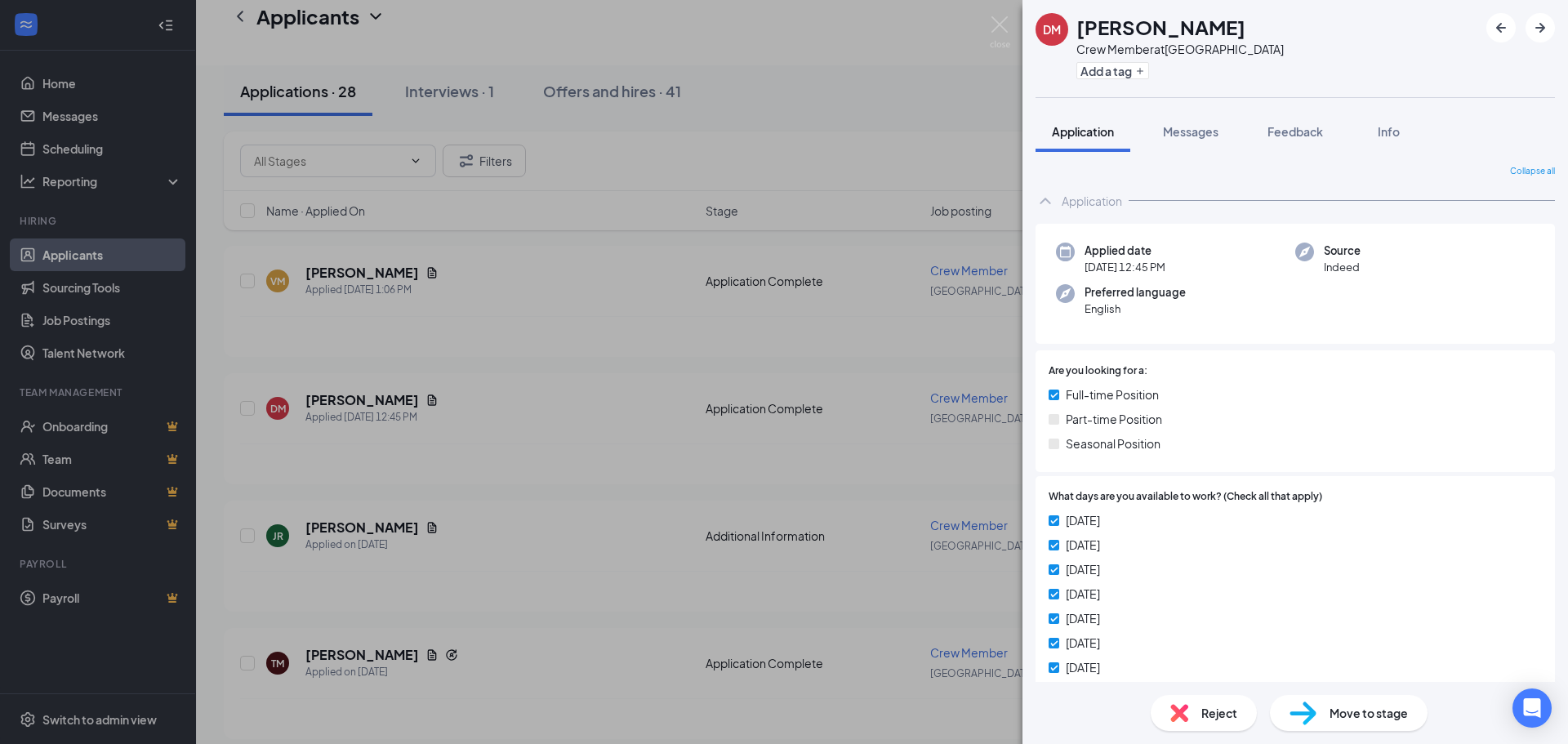
click at [1007, 12] on div "DM [PERSON_NAME] Crew Member at [GEOGRAPHIC_DATA] Add a tag Application Message…" at bounding box center [784, 372] width 1568 height 744
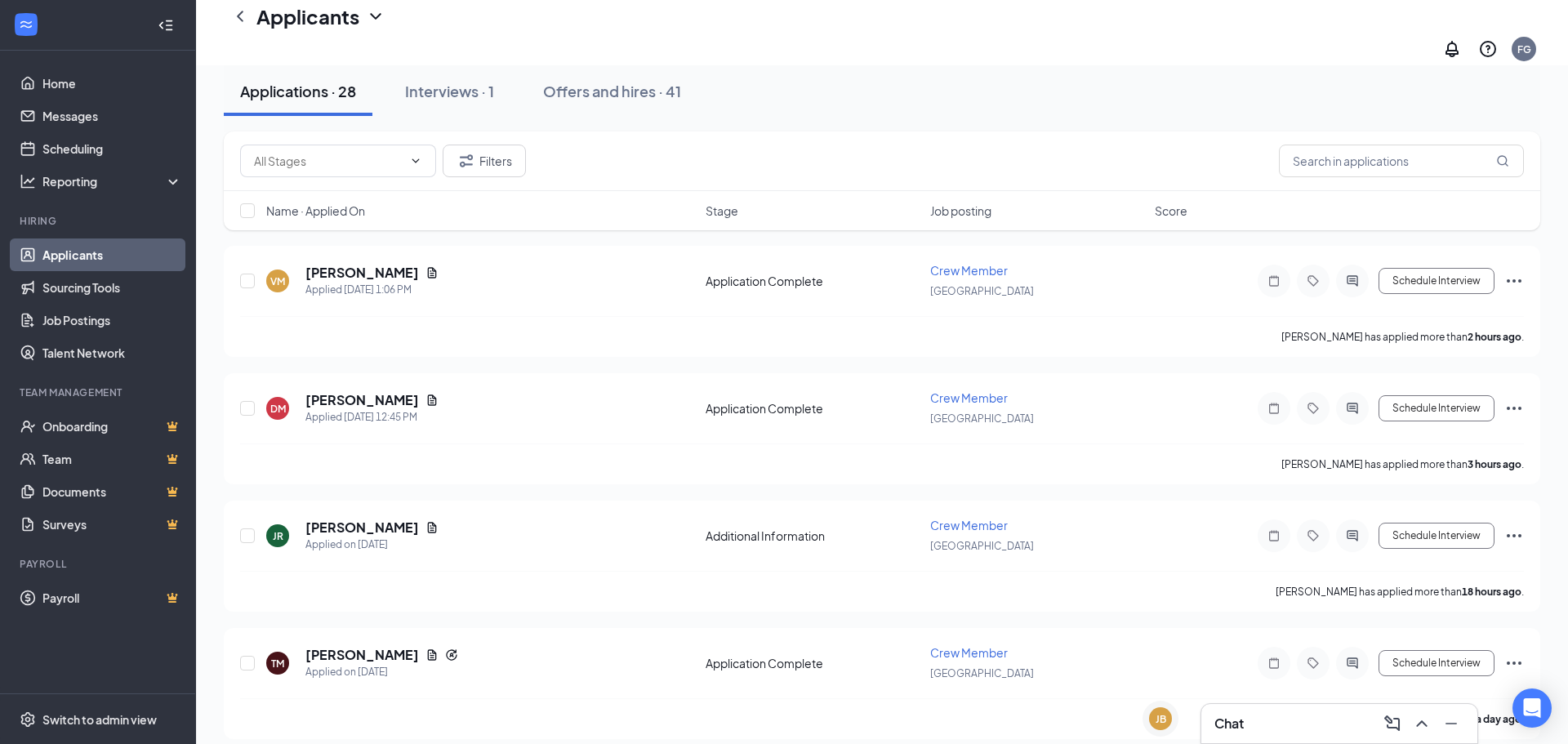
click at [1006, 13] on div "Applicants FG" at bounding box center [882, 33] width 1372 height 65
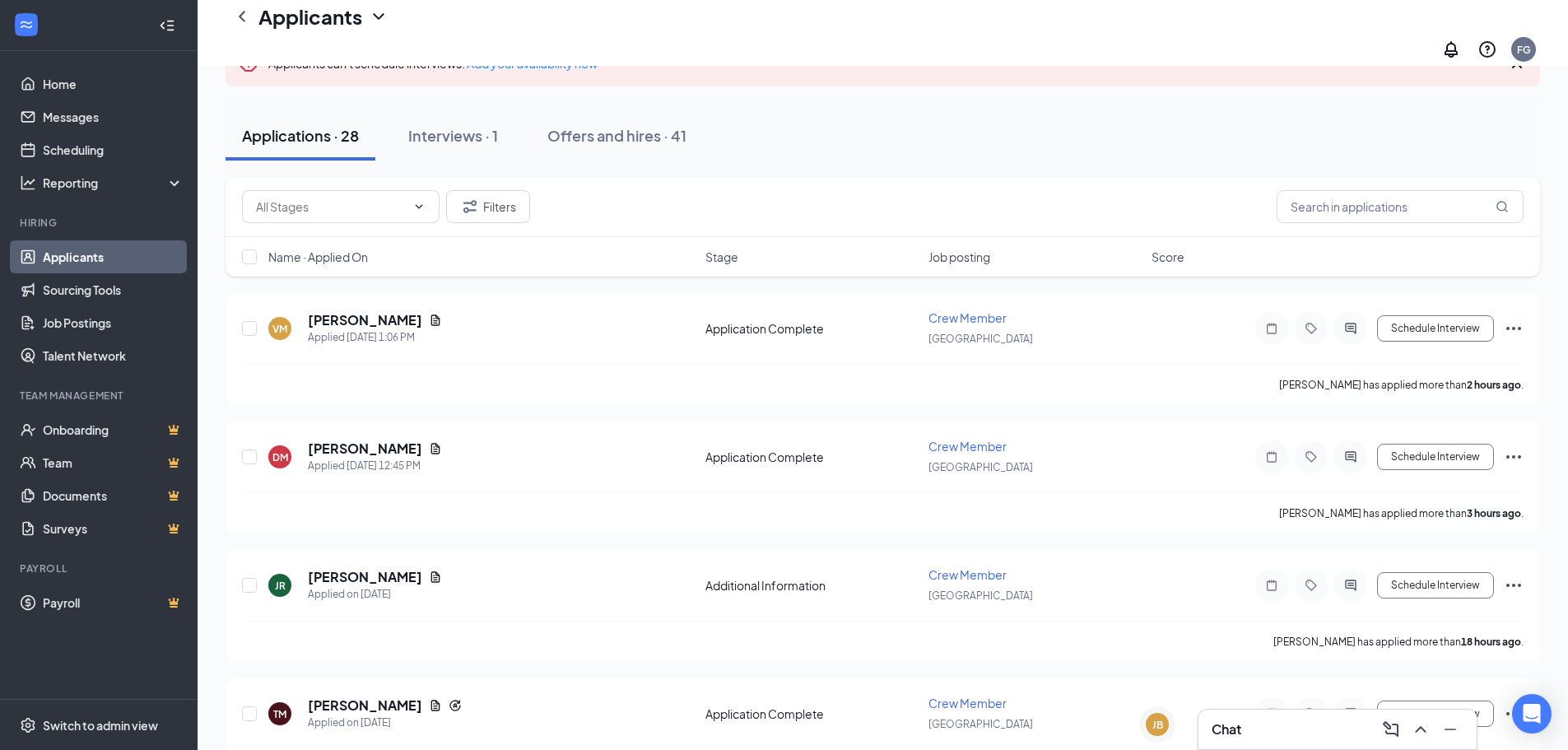
scroll to position [82, 0]
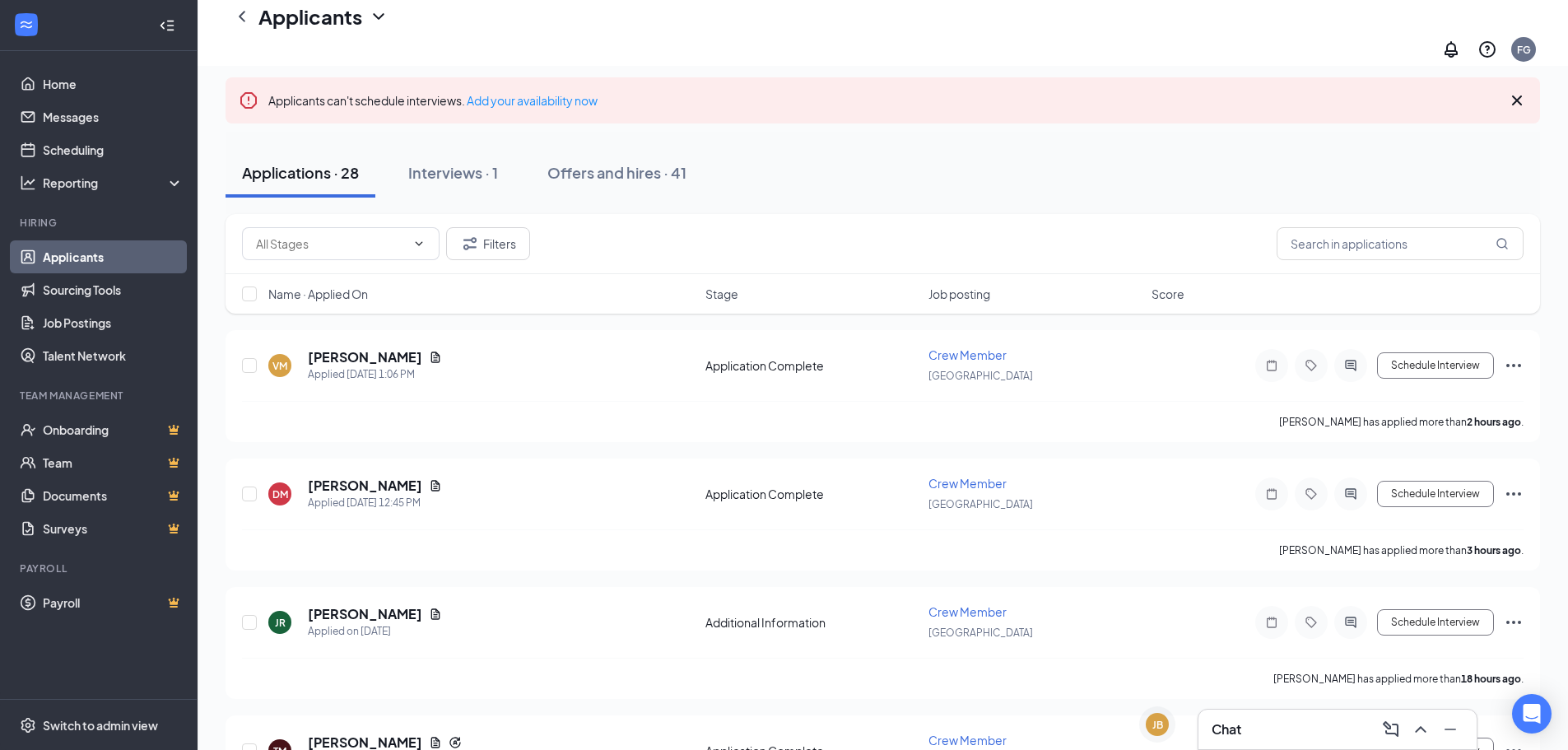
click at [1511, 90] on icon "Cross" at bounding box center [1516, 100] width 20 height 20
